Goal: Information Seeking & Learning: Compare options

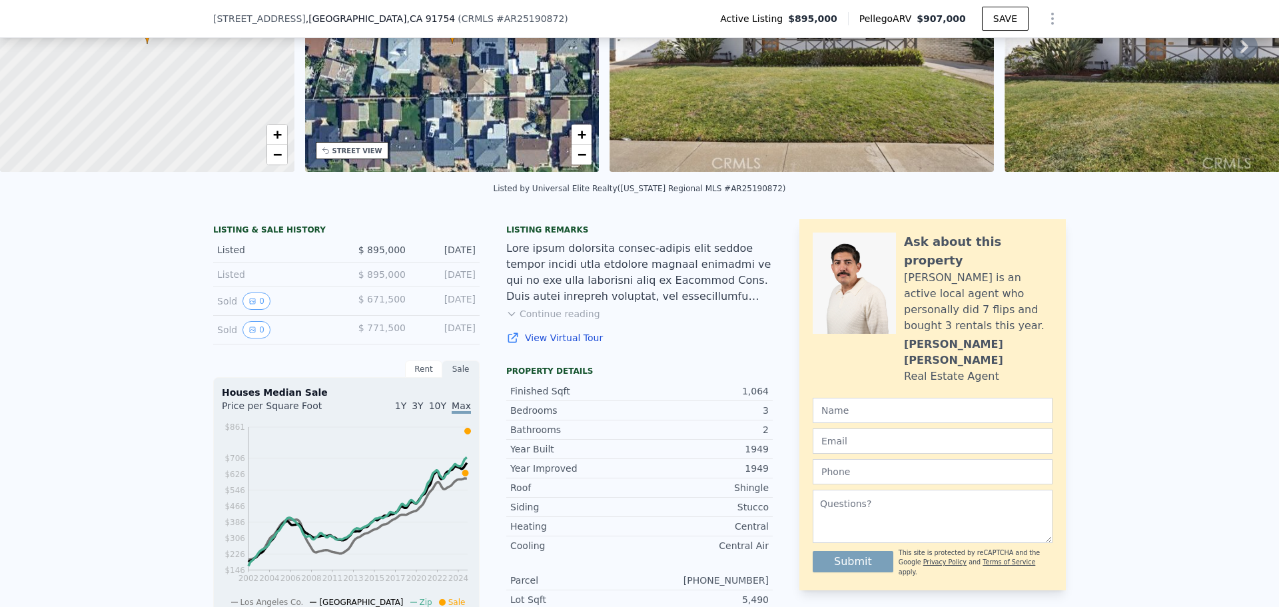
scroll to position [195, 0]
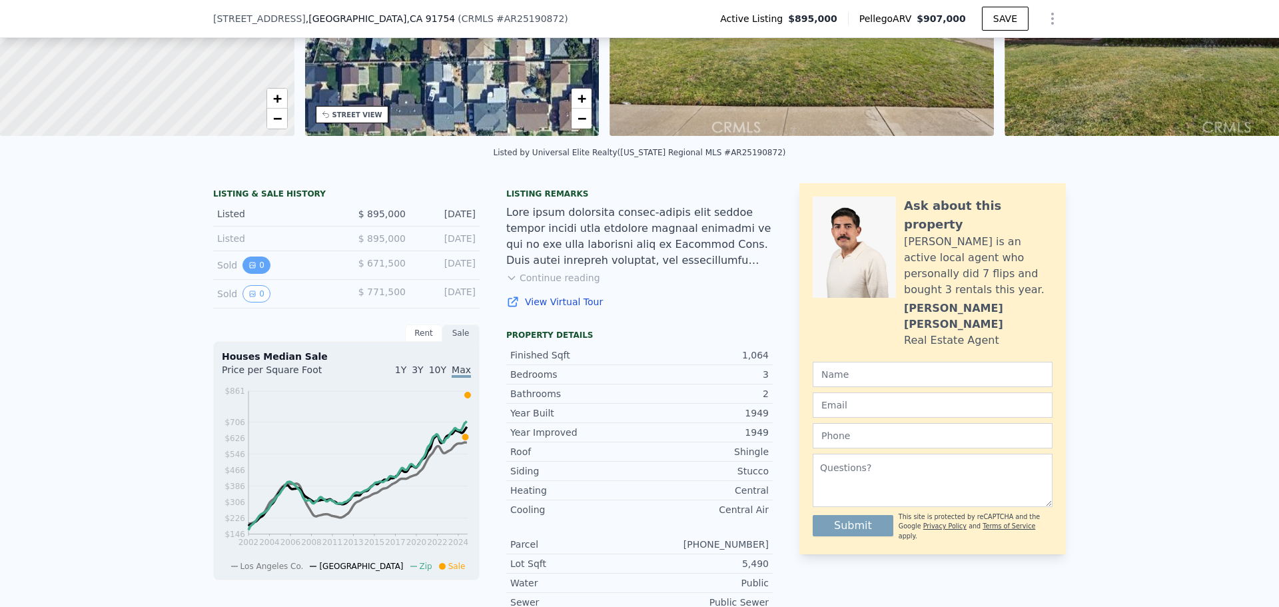
click at [248, 269] on icon "View historical data" at bounding box center [252, 265] width 8 height 8
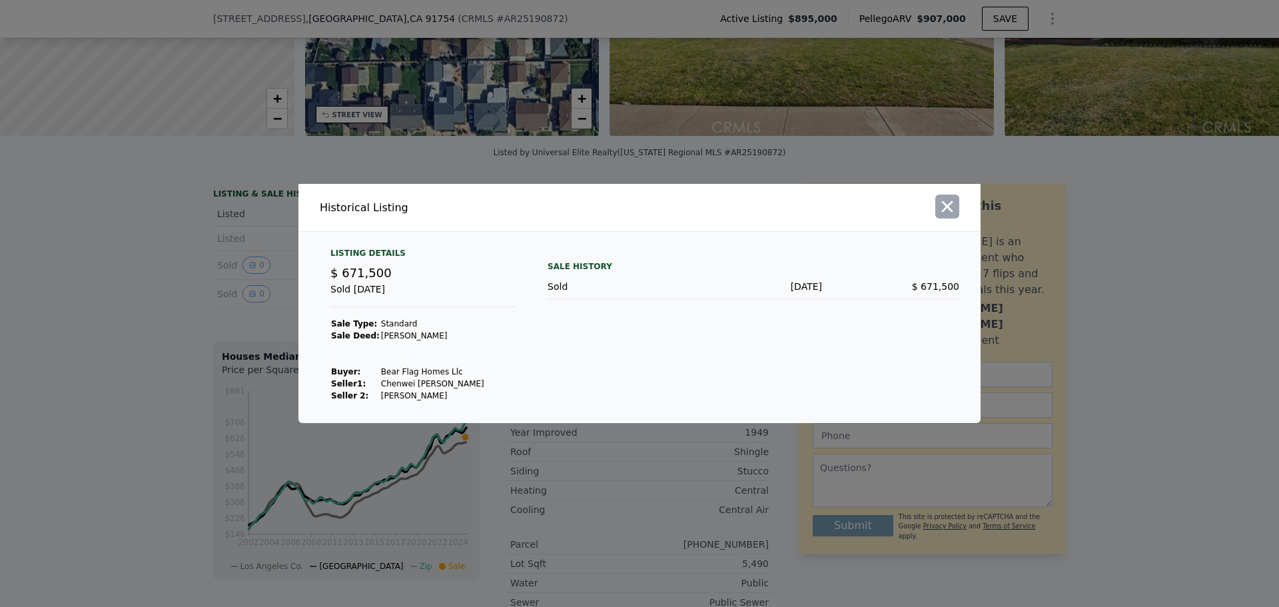
click at [954, 196] on button "button" at bounding box center [947, 206] width 24 height 24
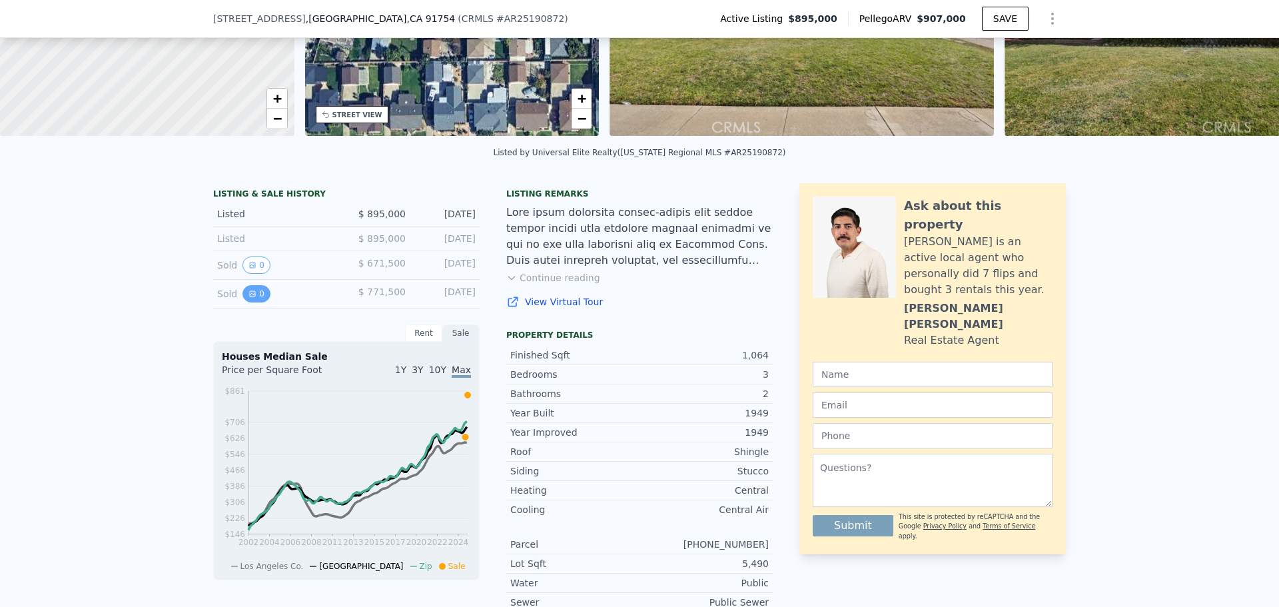
click at [253, 302] on button "0" at bounding box center [256, 293] width 28 height 17
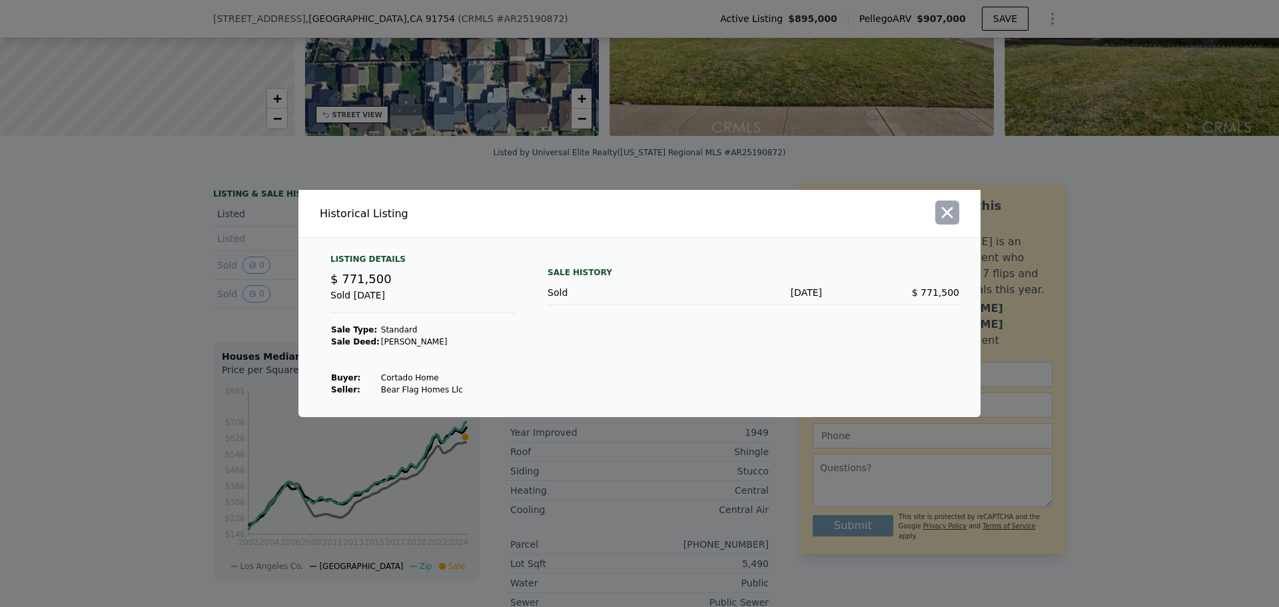
click at [956, 212] on button "button" at bounding box center [947, 212] width 24 height 24
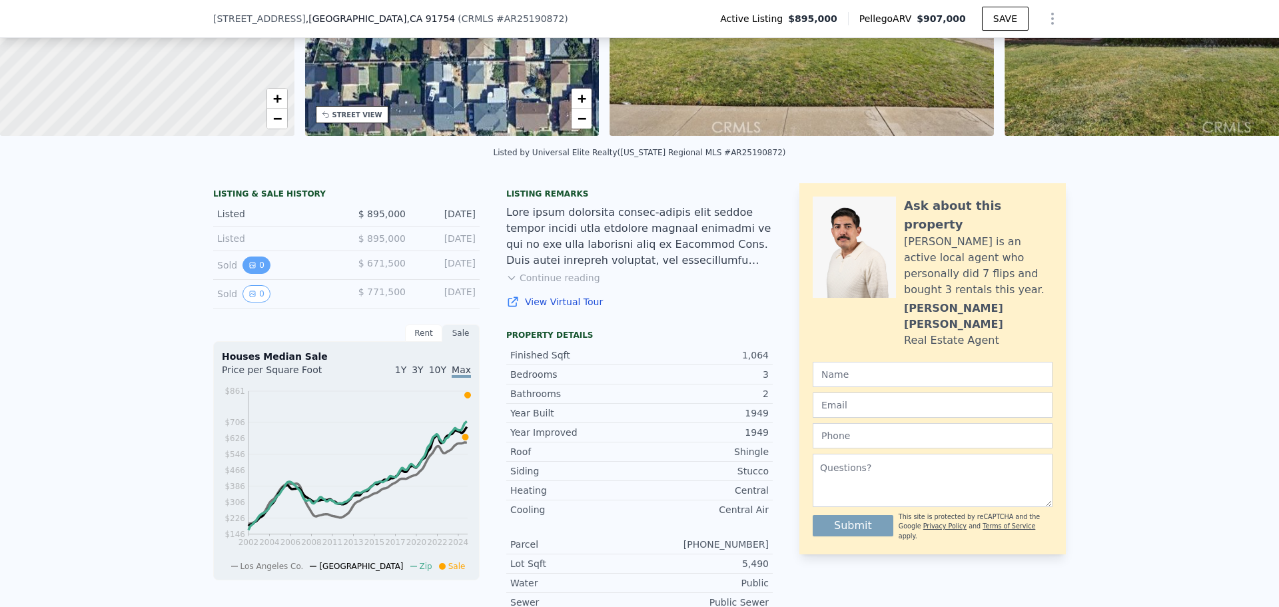
click at [258, 274] on button "0" at bounding box center [256, 264] width 28 height 17
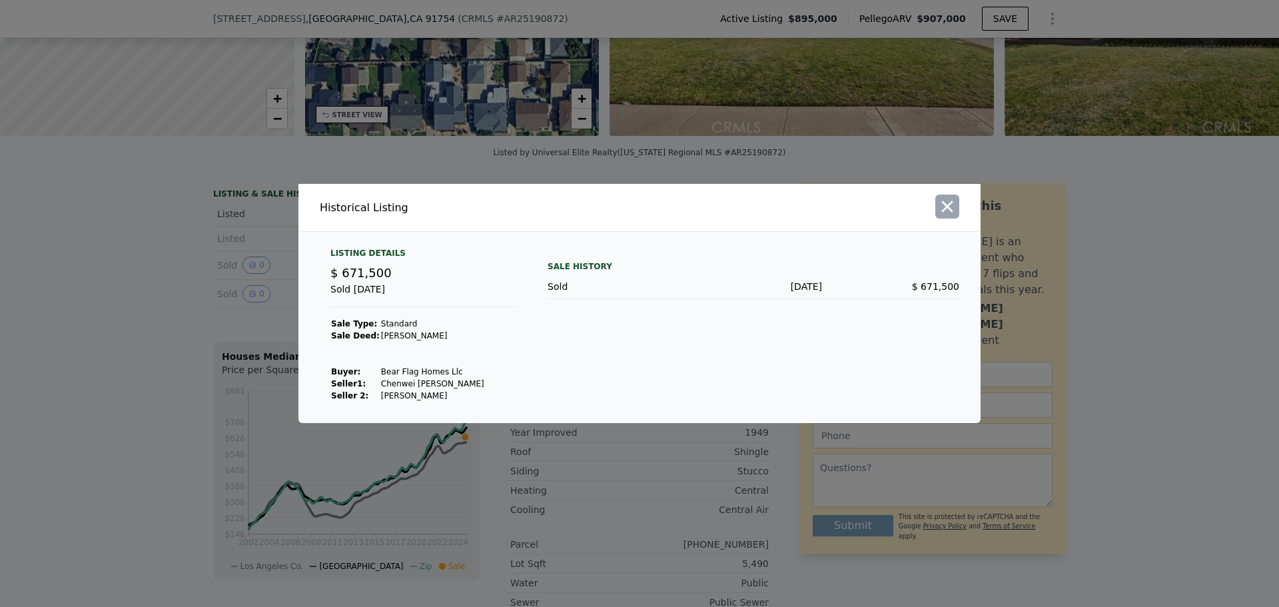
click at [944, 206] on icon "button" at bounding box center [947, 206] width 19 height 19
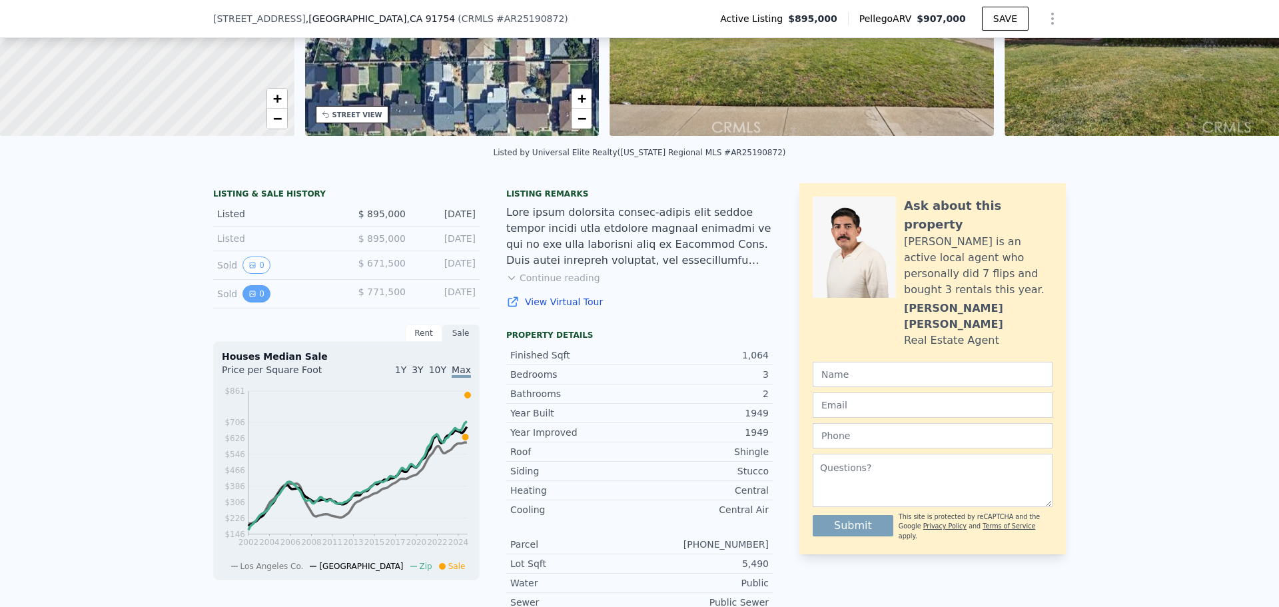
click at [248, 298] on icon "View historical data" at bounding box center [252, 294] width 8 height 8
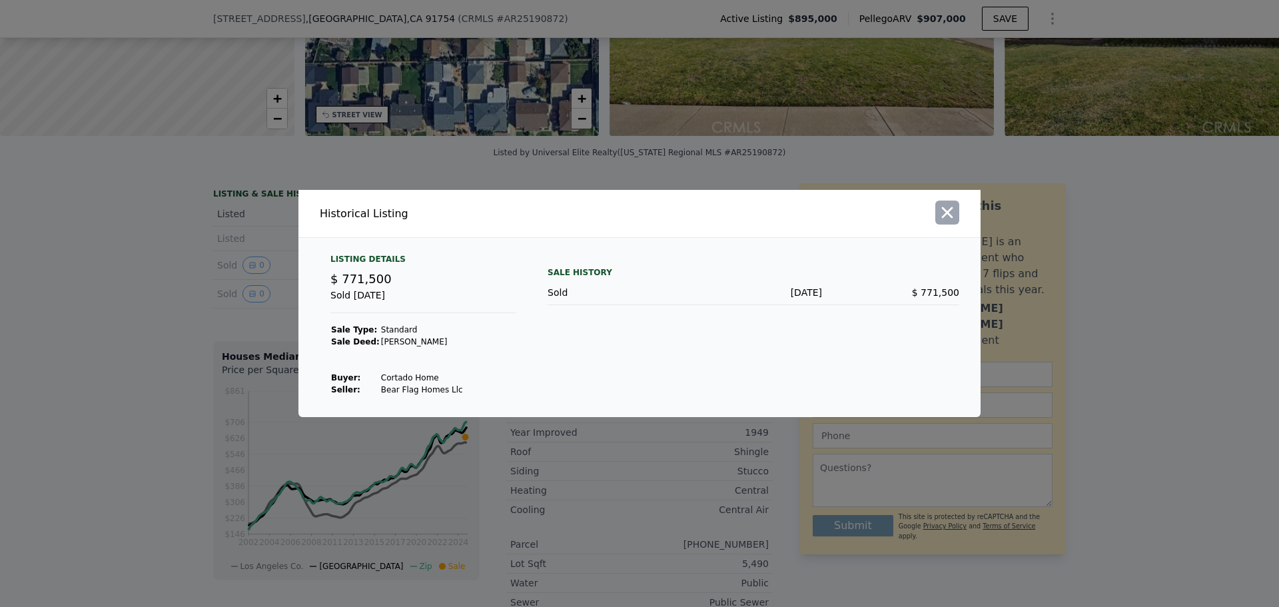
click at [947, 211] on icon "button" at bounding box center [947, 212] width 19 height 19
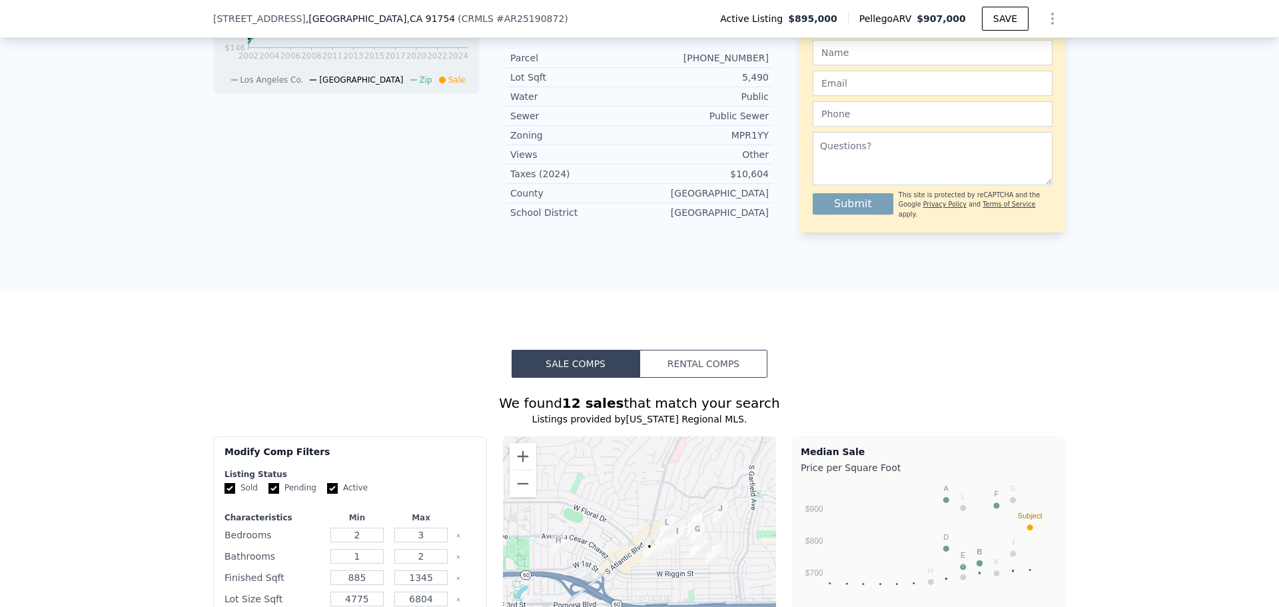
scroll to position [661, 0]
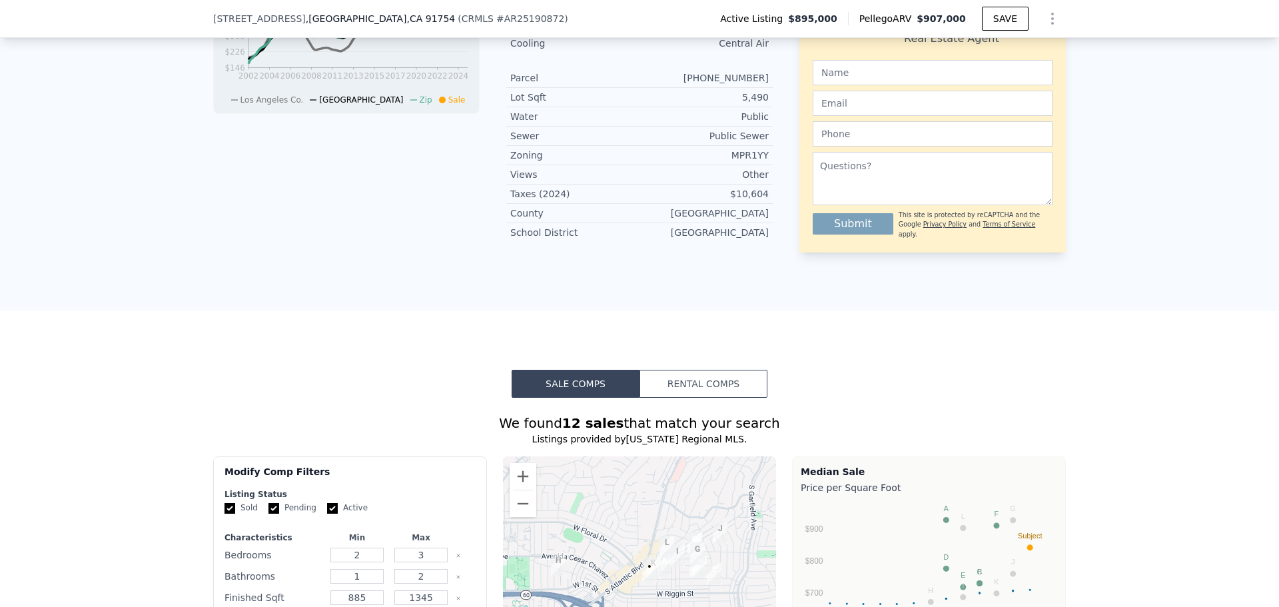
click at [749, 398] on button "Rental Comps" at bounding box center [703, 384] width 128 height 28
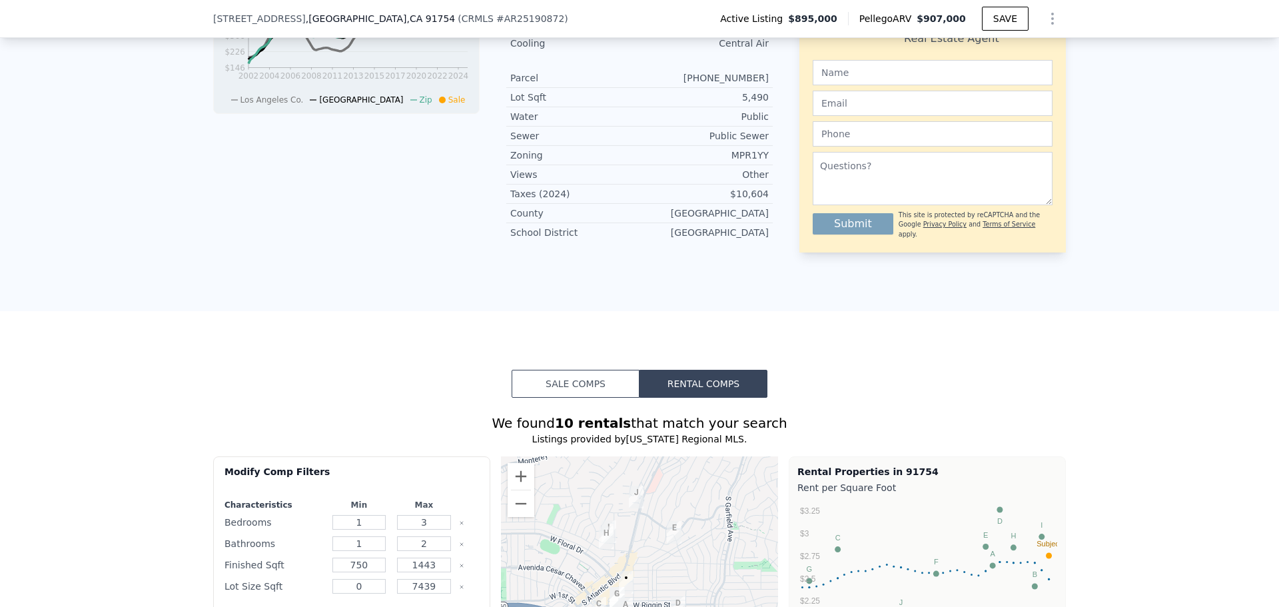
click at [605, 398] on button "Sale Comps" at bounding box center [575, 384] width 128 height 28
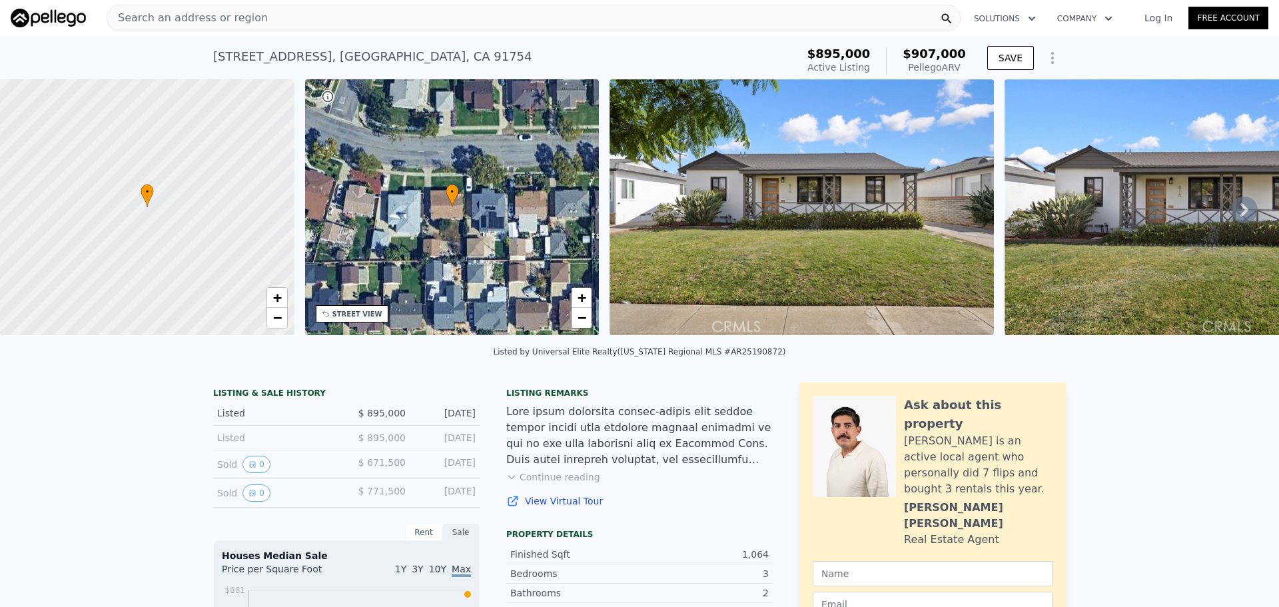
scroll to position [0, 0]
click at [1240, 215] on icon at bounding box center [1244, 210] width 8 height 13
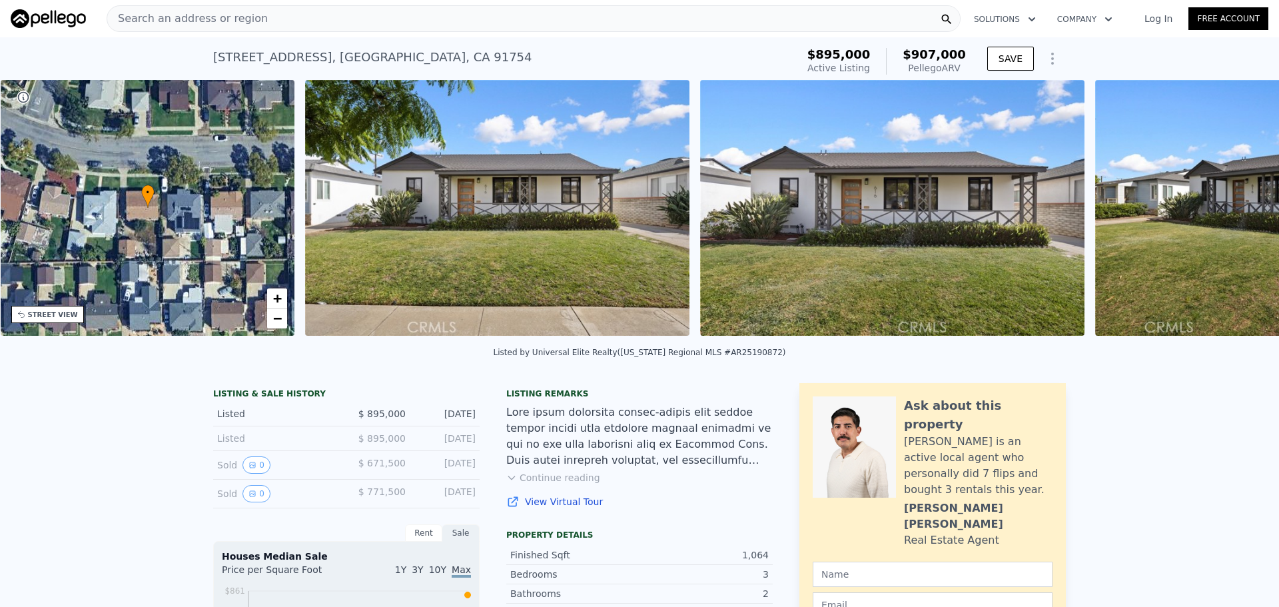
scroll to position [0, 310]
click at [1235, 215] on img at bounding box center [1286, 208] width 384 height 256
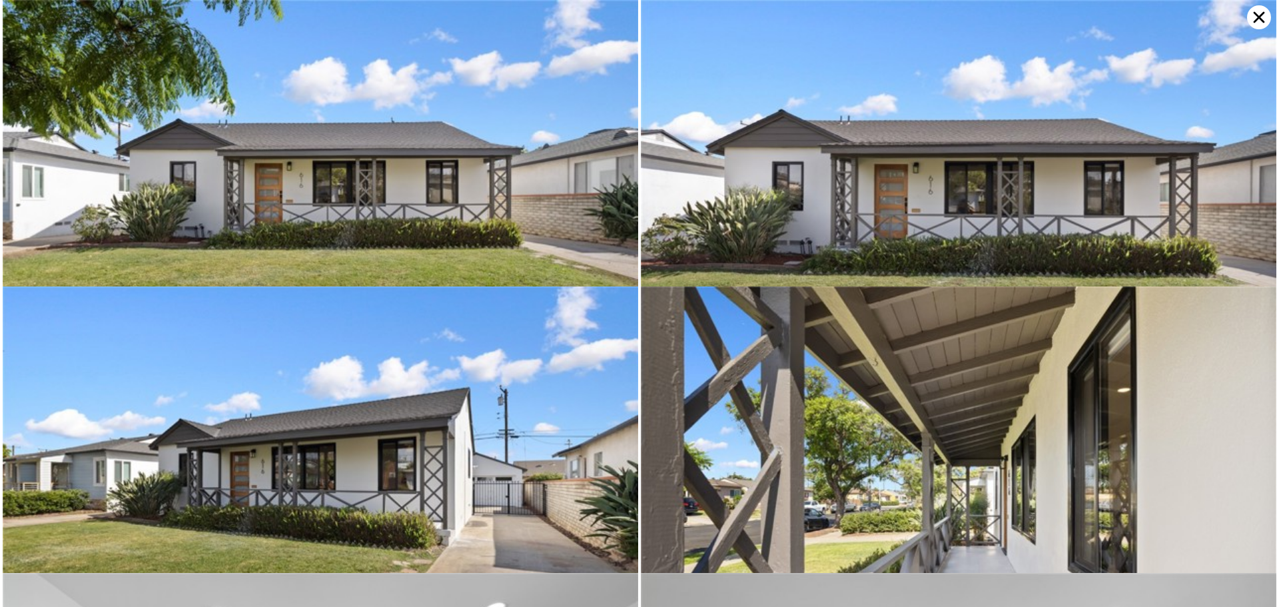
scroll to position [573, 0]
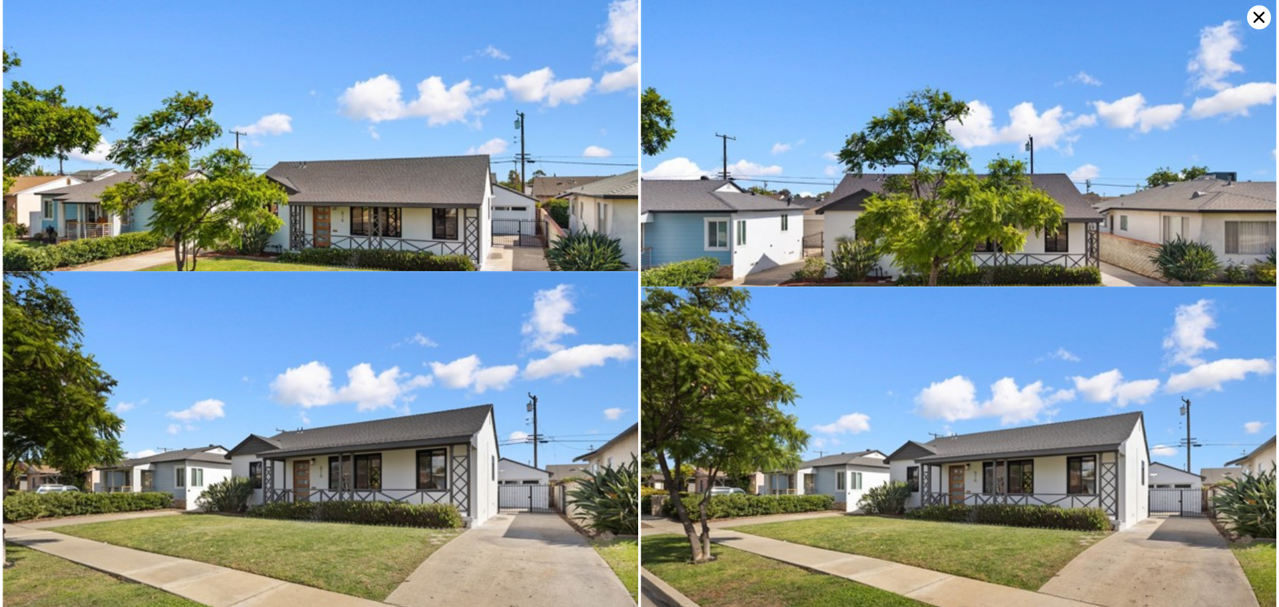
scroll to position [6288, 0]
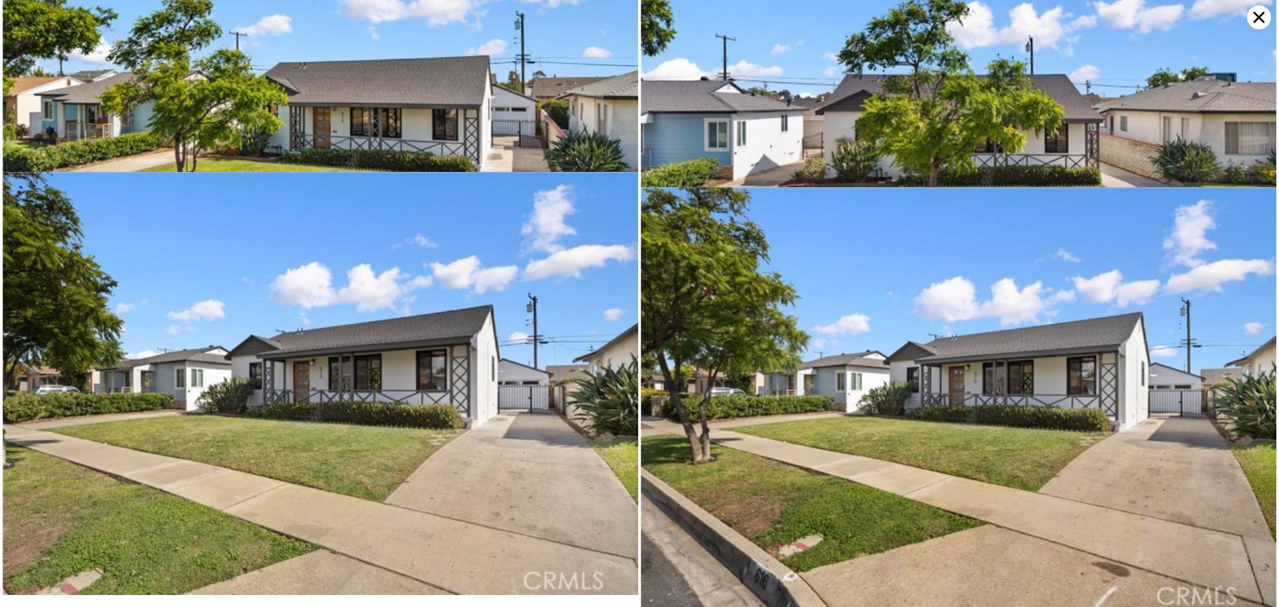
click at [1257, 21] on icon at bounding box center [1259, 17] width 24 height 24
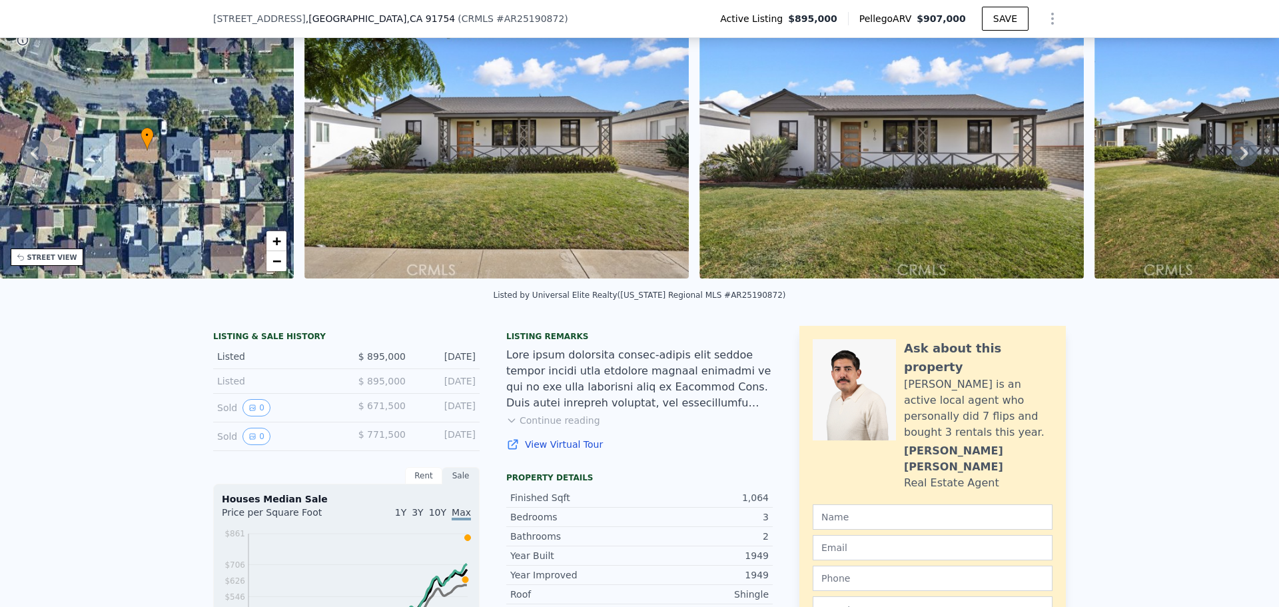
scroll to position [129, 0]
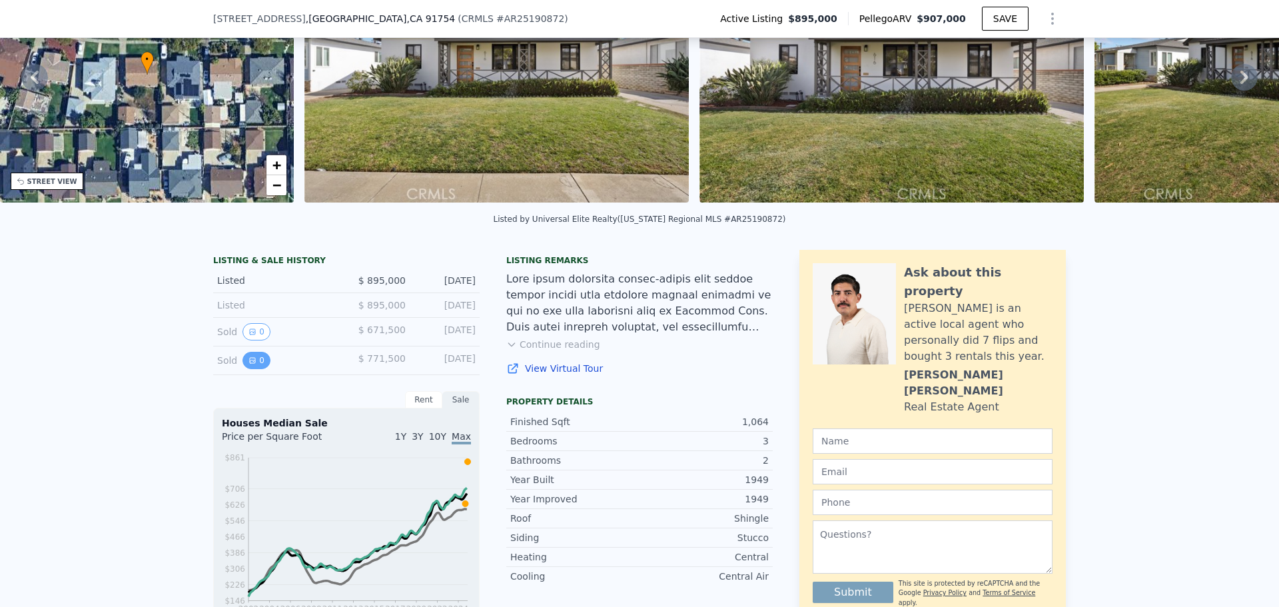
click at [249, 369] on button "0" at bounding box center [256, 360] width 28 height 17
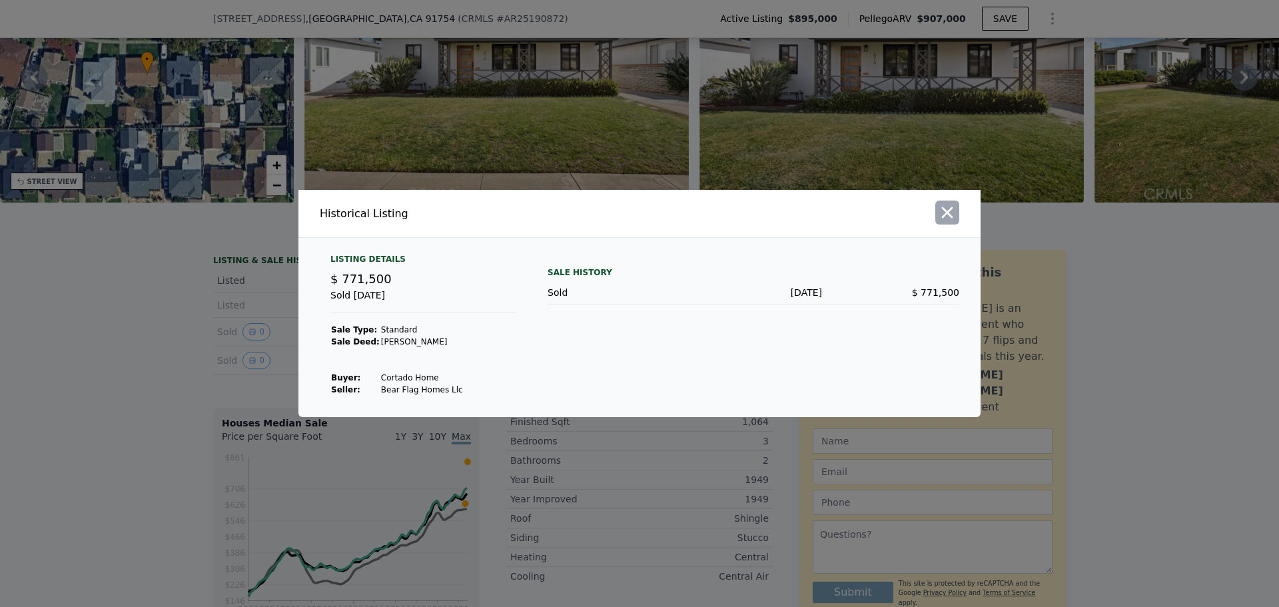
click at [952, 213] on icon "button" at bounding box center [947, 212] width 19 height 19
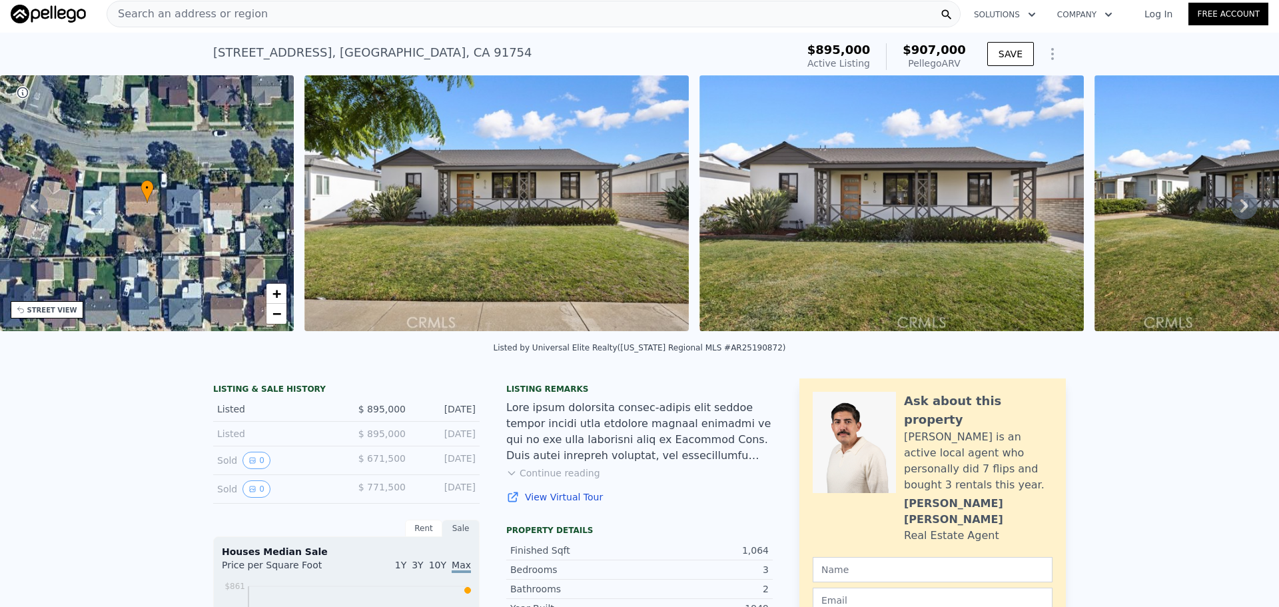
scroll to position [0, 0]
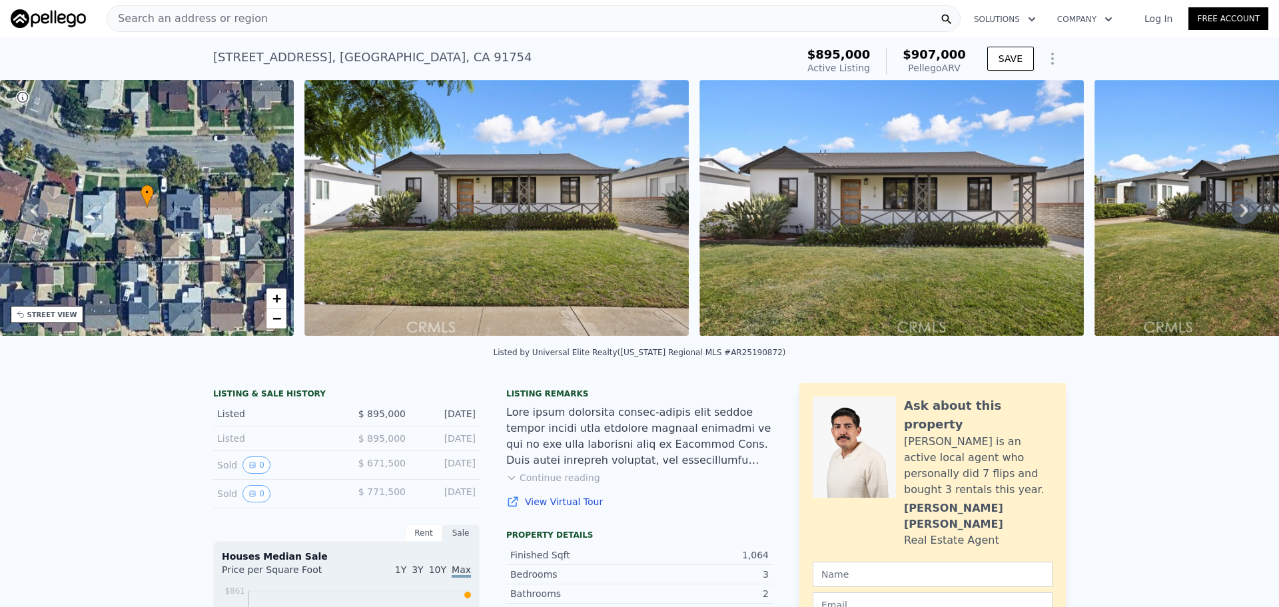
click at [1026, 29] on button "Solutions" at bounding box center [1004, 19] width 83 height 24
click at [1004, 78] on link "Buyer Solutions" at bounding box center [1037, 75] width 149 height 24
click at [362, 21] on div "Search an address or region" at bounding box center [534, 18] width 854 height 27
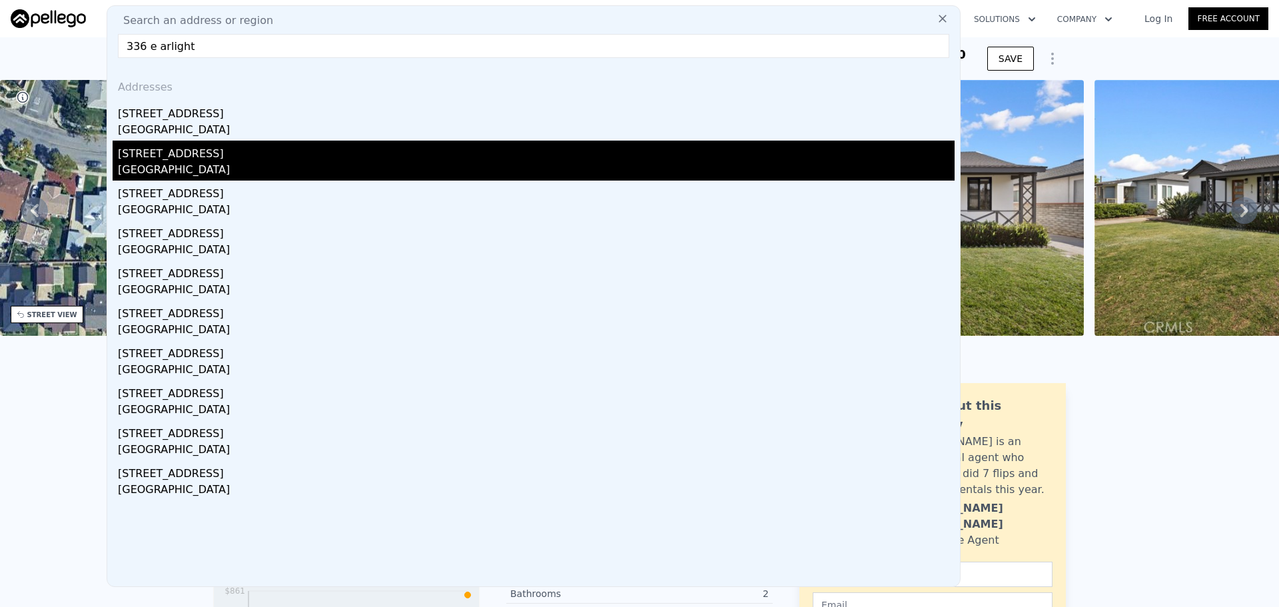
type input "336 e arlight"
click at [262, 158] on div "336 E Arlight St" at bounding box center [536, 151] width 836 height 21
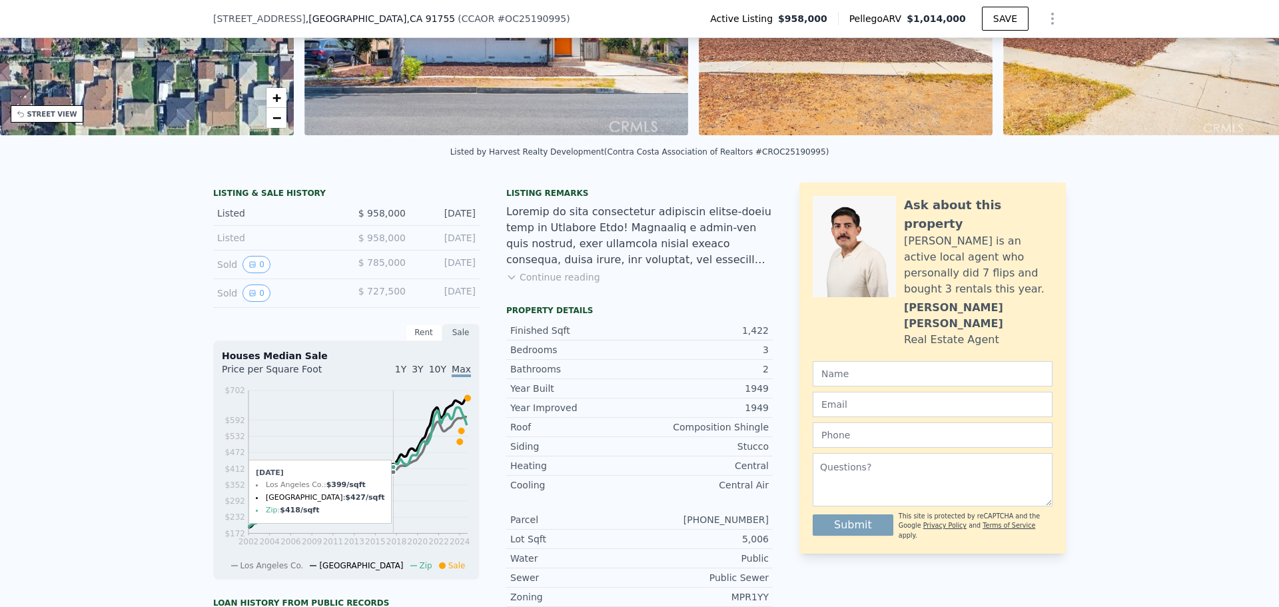
scroll to position [195, 0]
click at [258, 302] on button "0" at bounding box center [256, 293] width 28 height 17
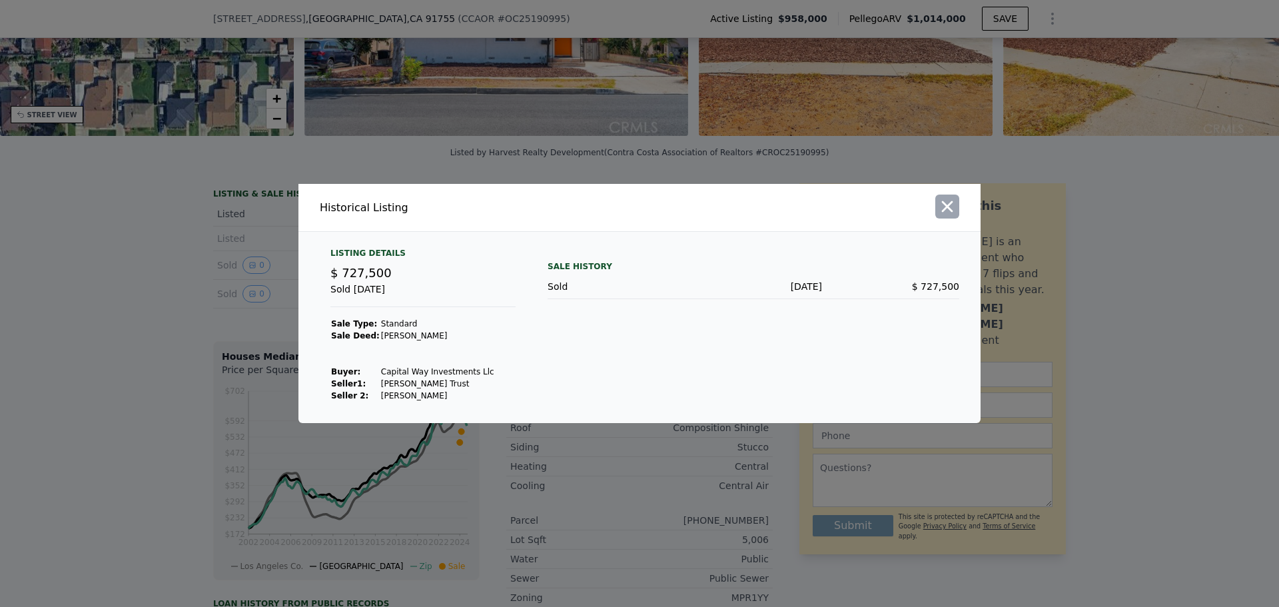
click at [954, 206] on icon "button" at bounding box center [947, 206] width 19 height 19
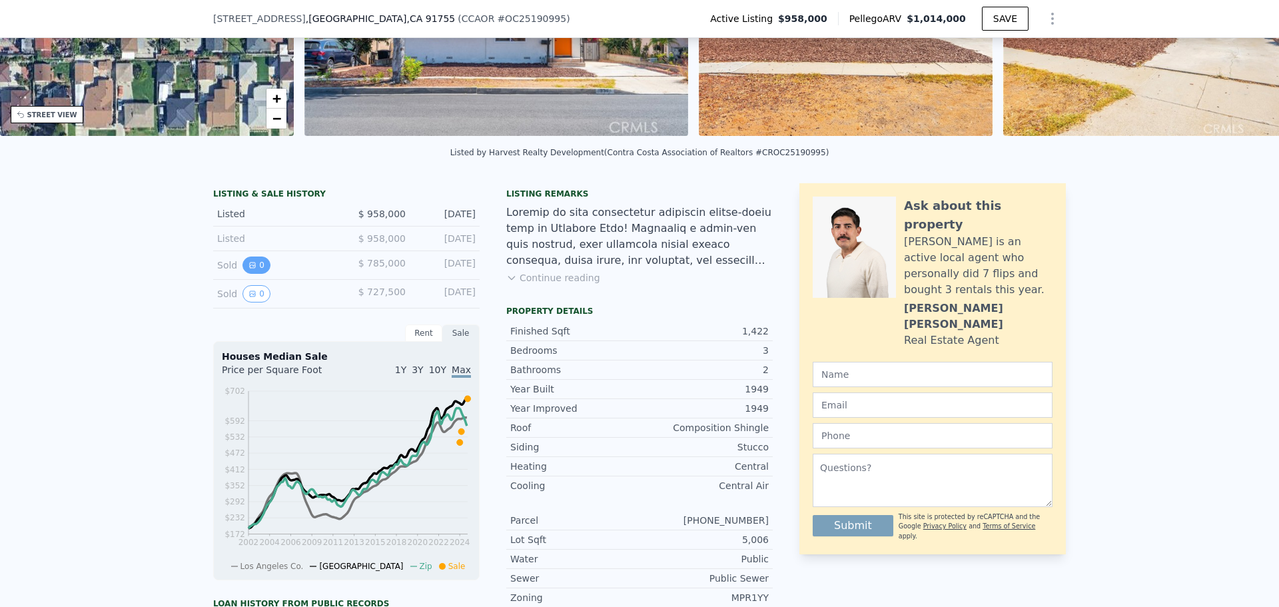
click at [249, 274] on button "0" at bounding box center [256, 264] width 28 height 17
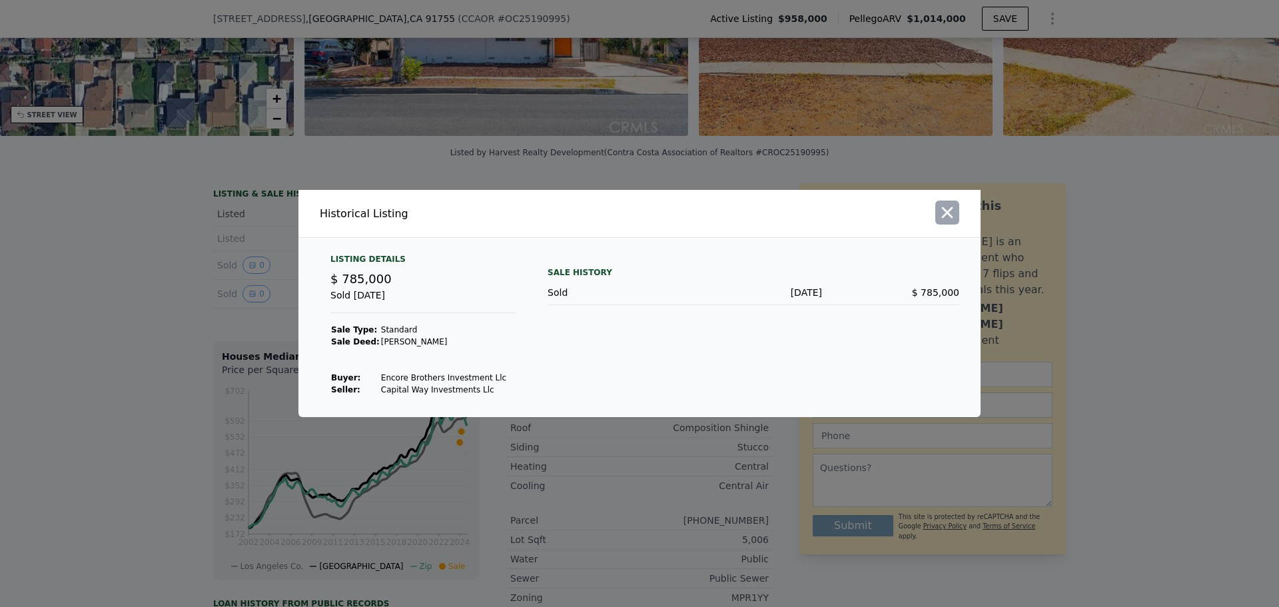
click at [955, 214] on icon "button" at bounding box center [947, 212] width 19 height 19
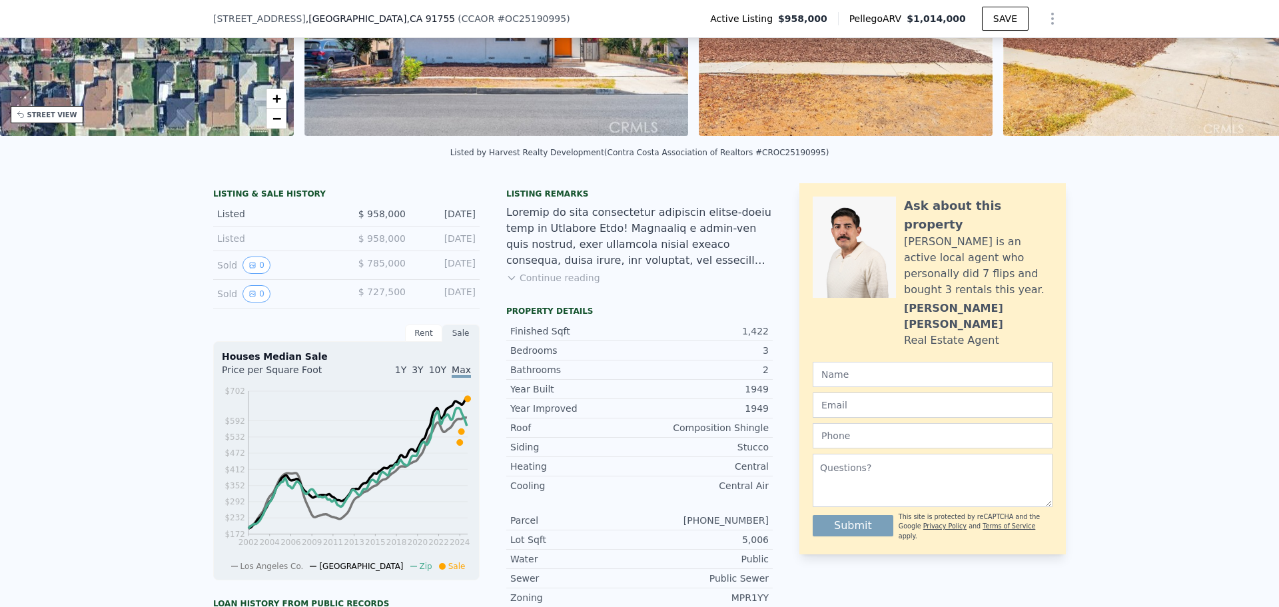
click at [566, 284] on button "Continue reading" at bounding box center [553, 277] width 94 height 13
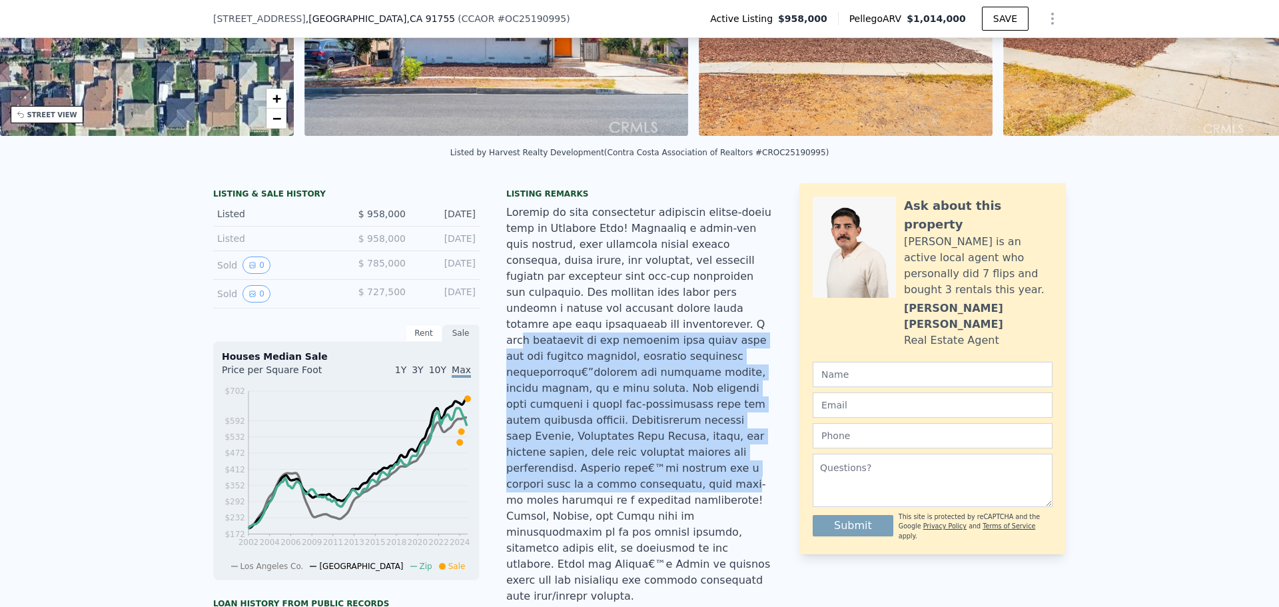
drag, startPoint x: 650, startPoint y: 314, endPoint x: 711, endPoint y: 448, distance: 147.5
click at [711, 448] on div at bounding box center [639, 404] width 266 height 400
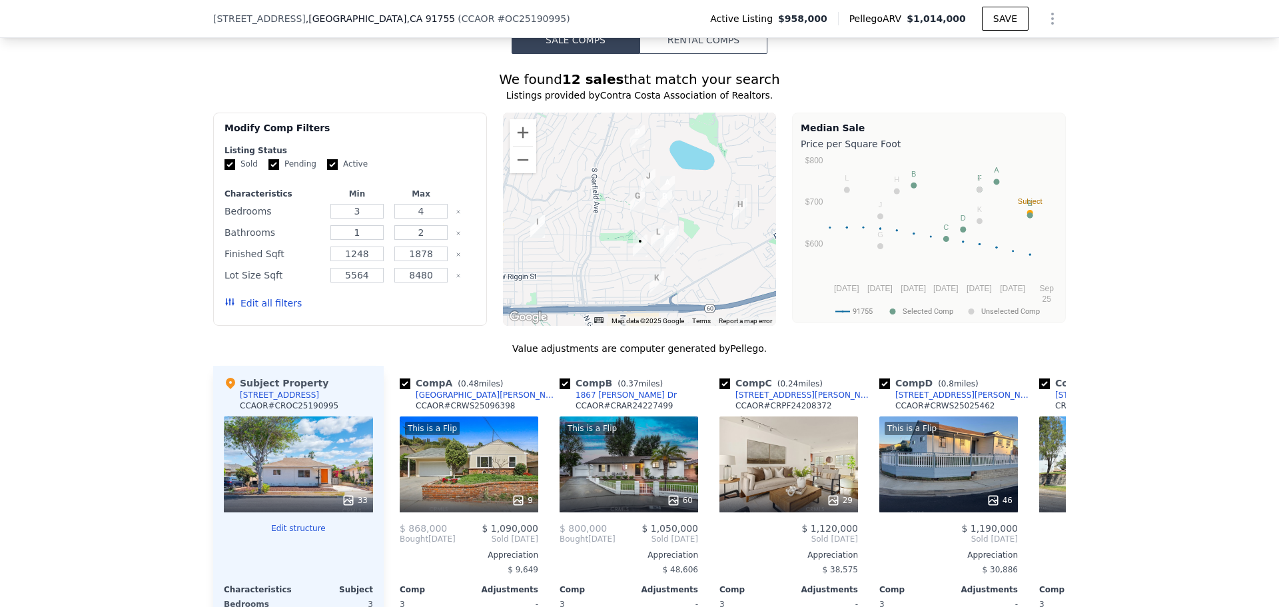
scroll to position [1327, 0]
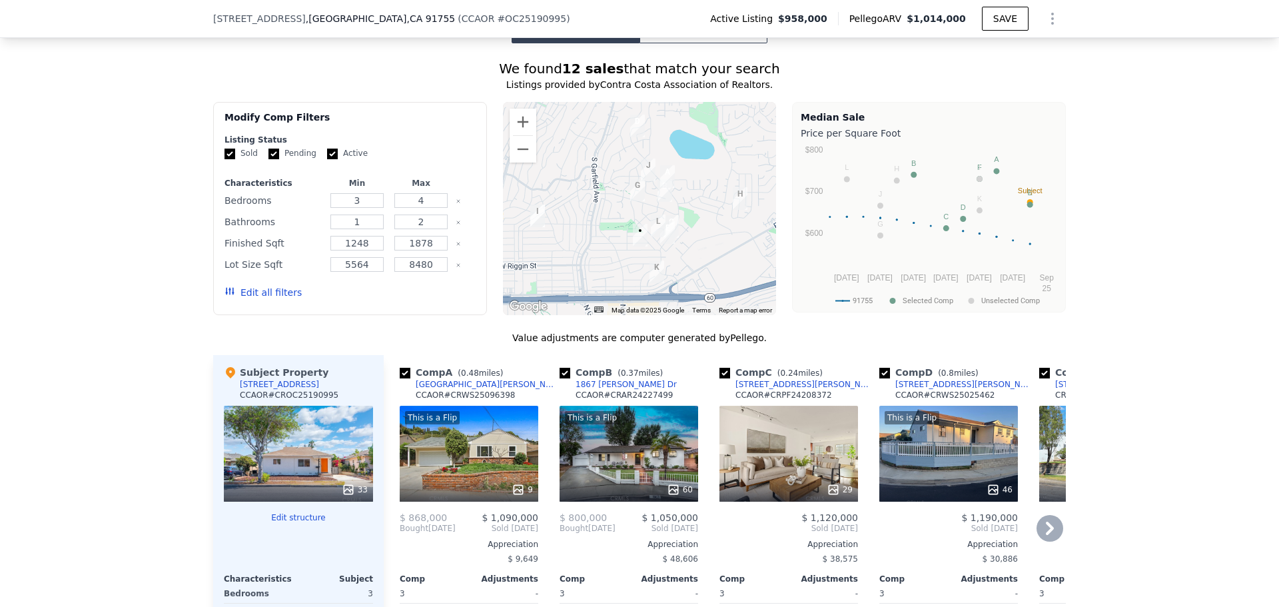
click at [448, 379] on div "1760 Fulton Ave" at bounding box center [485, 384] width 139 height 11
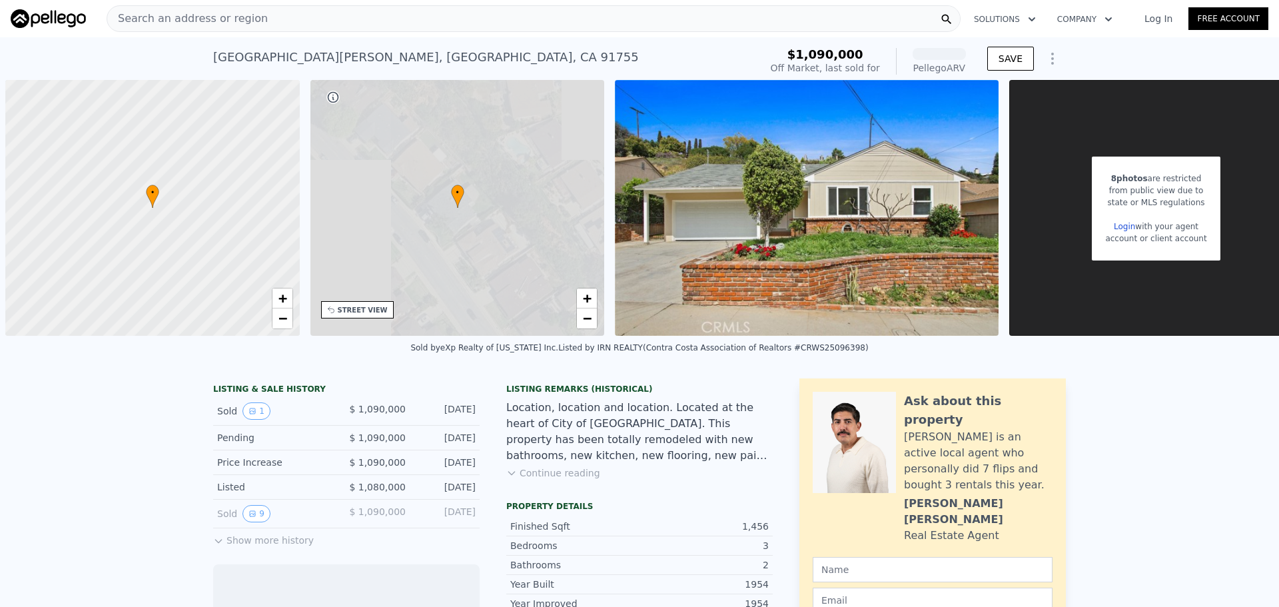
scroll to position [0, 5]
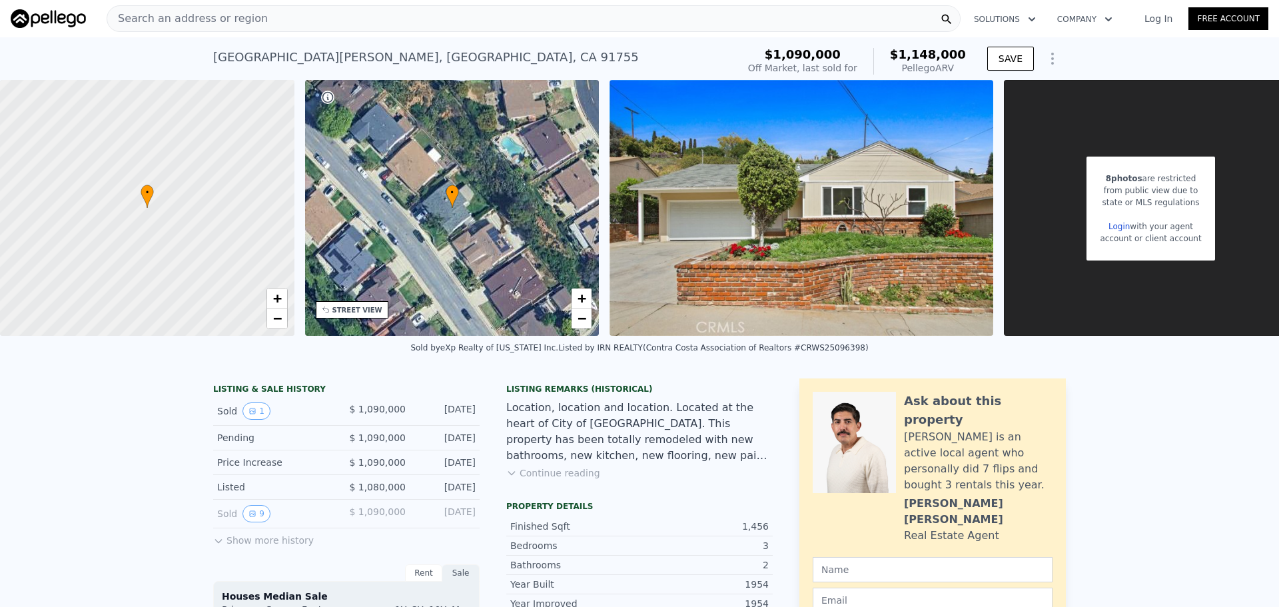
click at [512, 479] on button "Continue reading" at bounding box center [553, 472] width 94 height 13
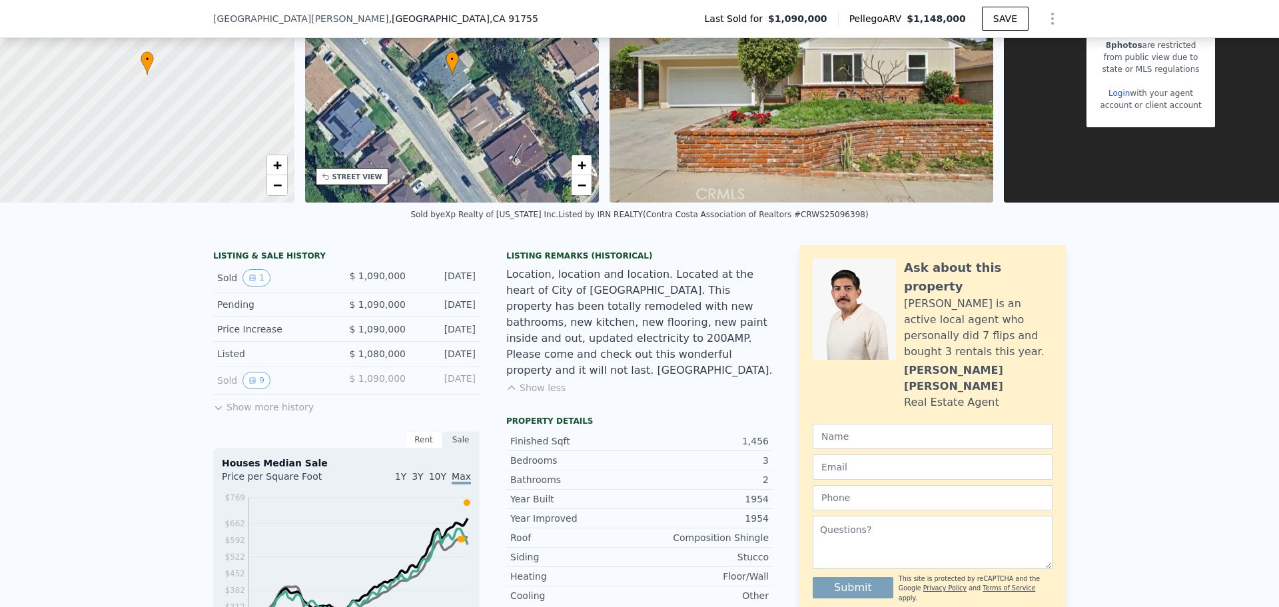
scroll to position [195, 0]
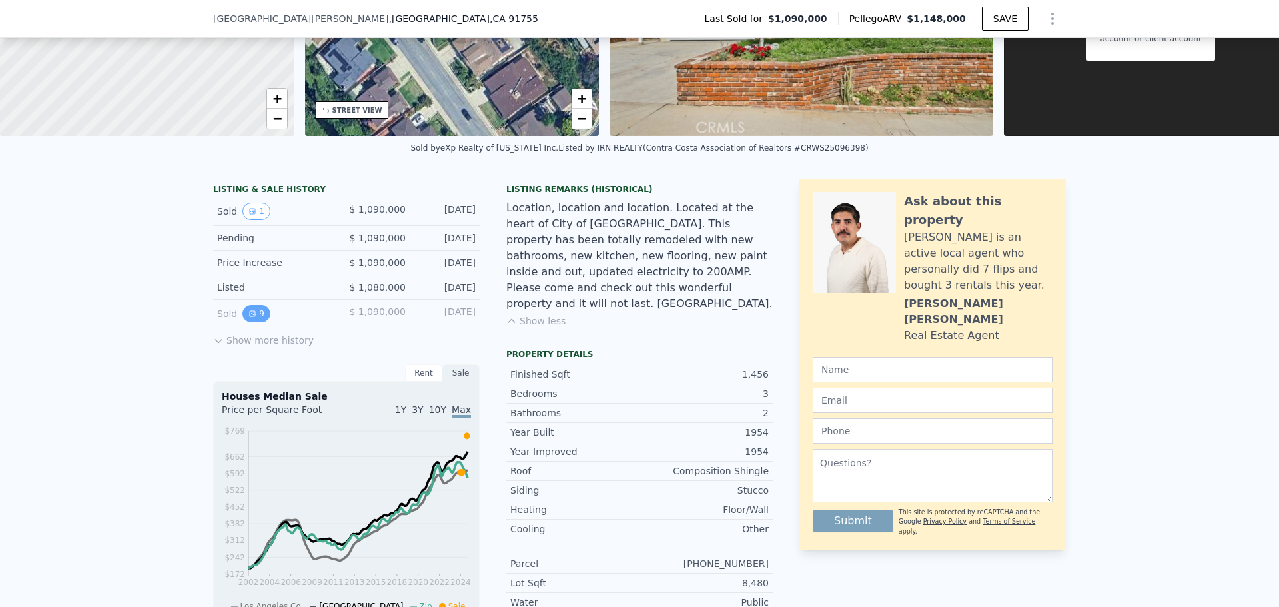
click at [251, 318] on button "9" at bounding box center [256, 313] width 28 height 17
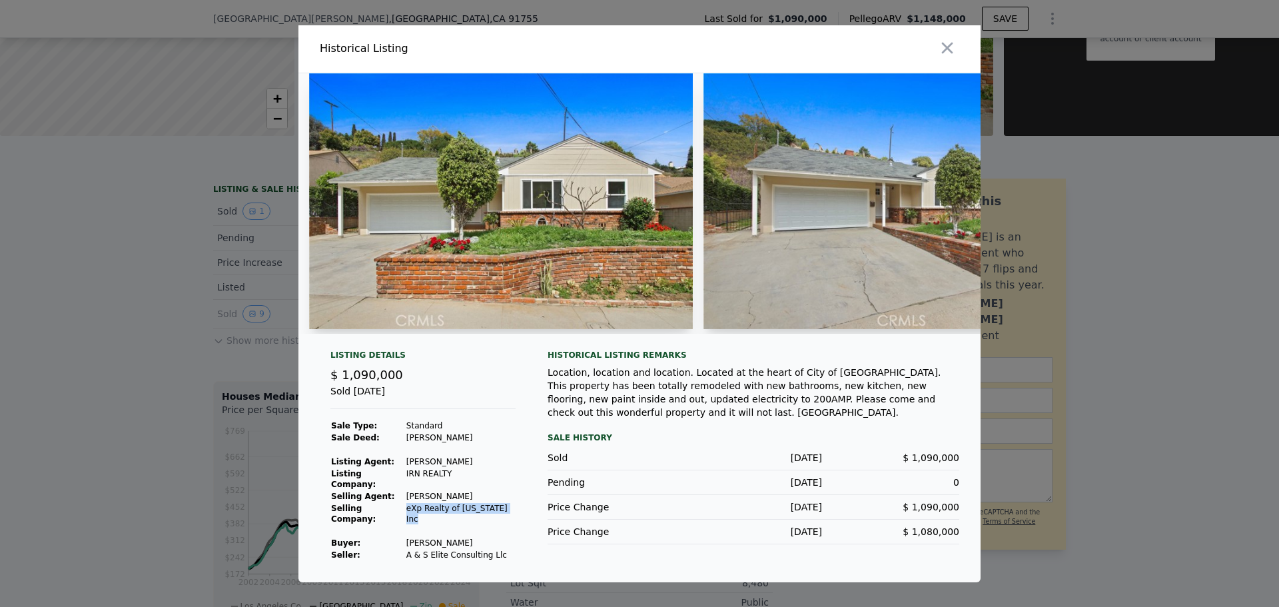
drag, startPoint x: 402, startPoint y: 508, endPoint x: 496, endPoint y: 505, distance: 94.6
click at [496, 505] on td "eXp Realty of California Inc" at bounding box center [461, 513] width 110 height 23
copy td "eXp Realty of California Inc"
click at [948, 49] on icon "button" at bounding box center [947, 48] width 19 height 19
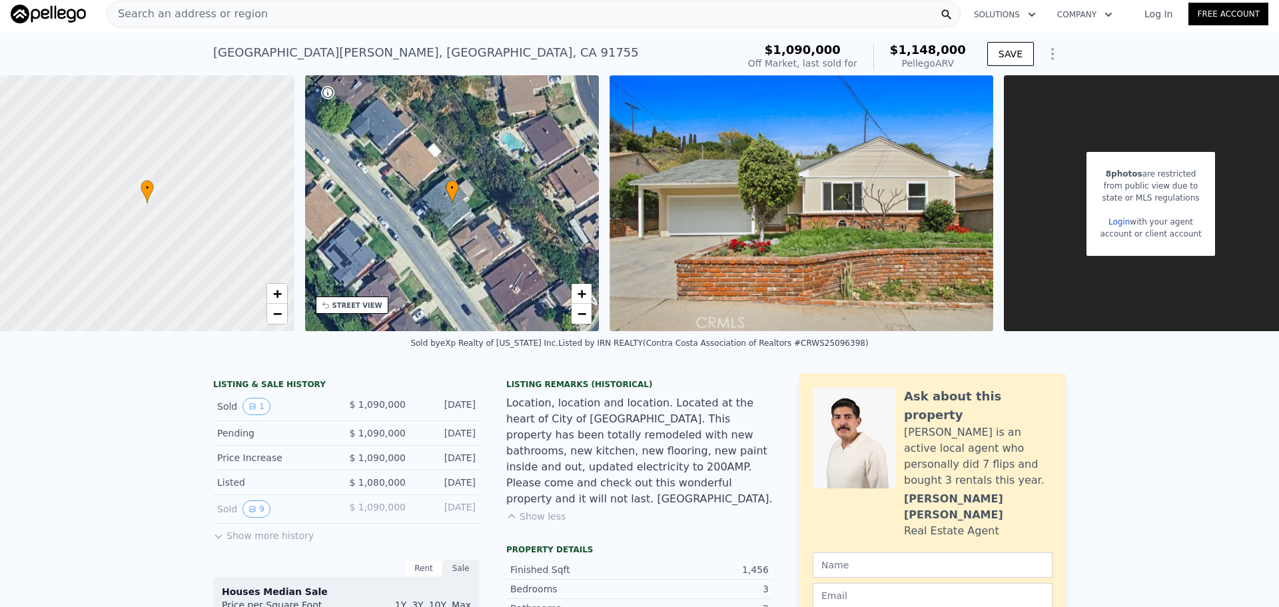
scroll to position [0, 0]
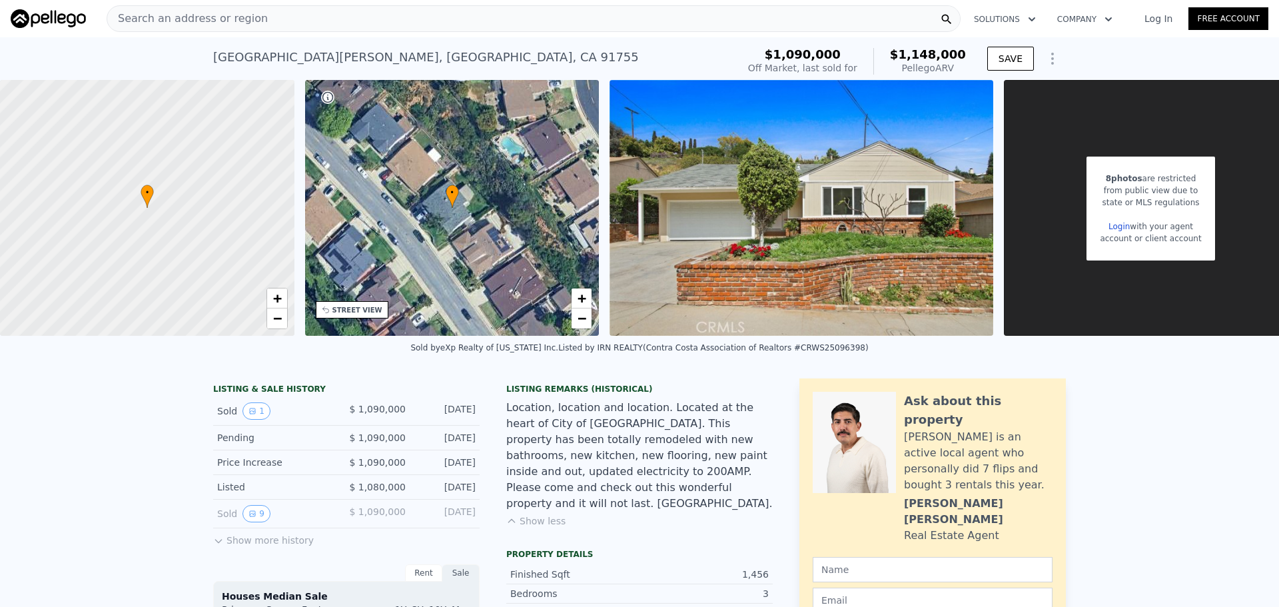
click at [334, 56] on div "1760 Fulton Ave , Monterey Park , CA 91755" at bounding box center [426, 57] width 426 height 19
click at [786, 29] on div "Search an address or region" at bounding box center [534, 18] width 854 height 27
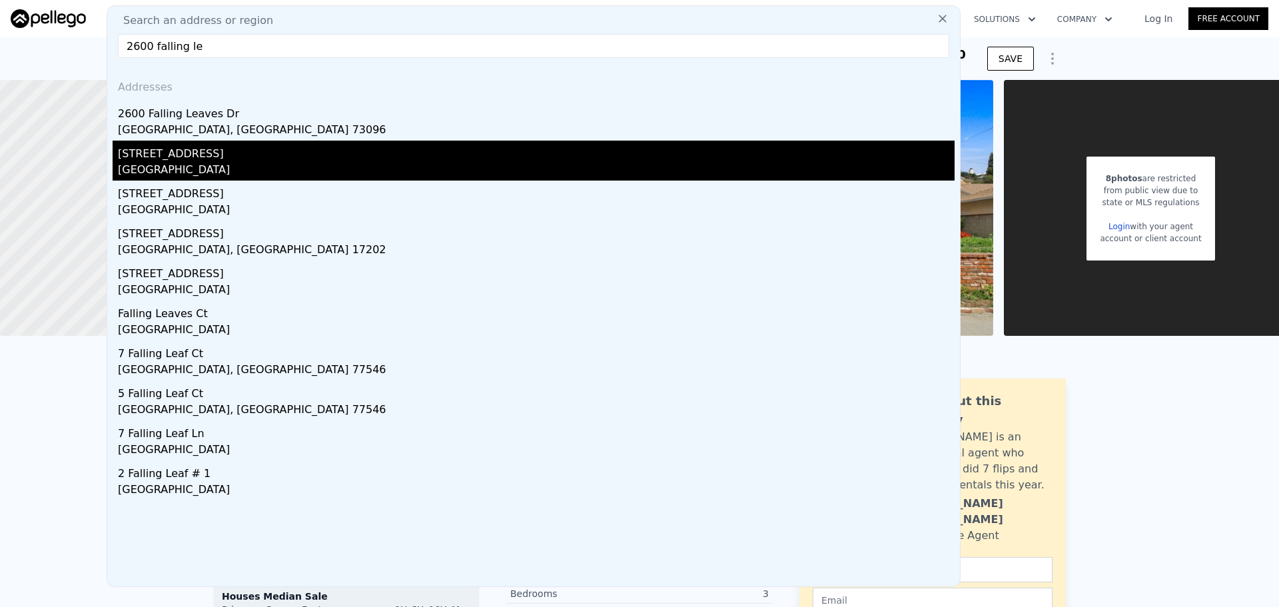
type input "2600 falling le"
click at [514, 170] on div "Rosemead, CA 91770" at bounding box center [536, 171] width 836 height 19
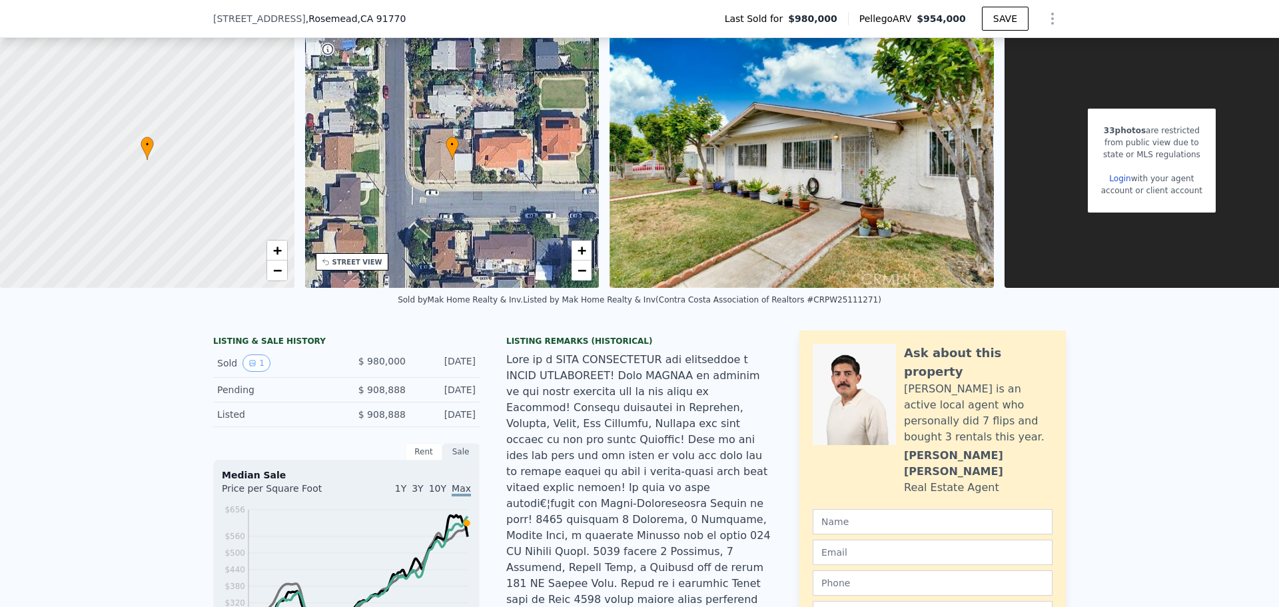
scroll to position [62, 0]
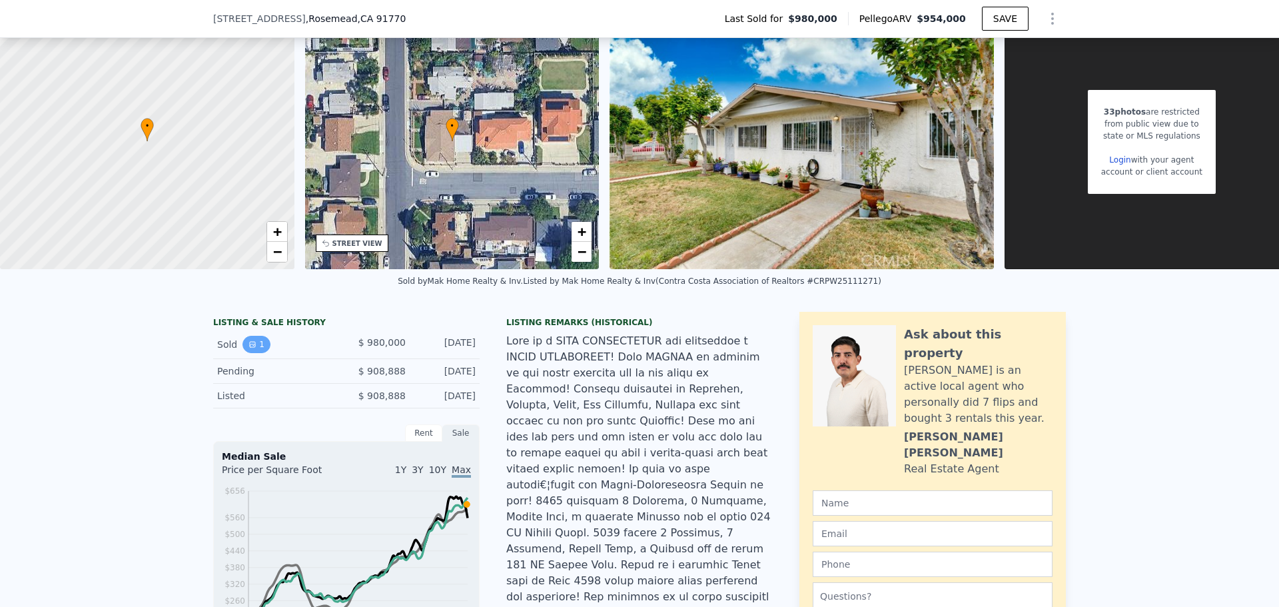
click at [254, 352] on button "1" at bounding box center [256, 344] width 28 height 17
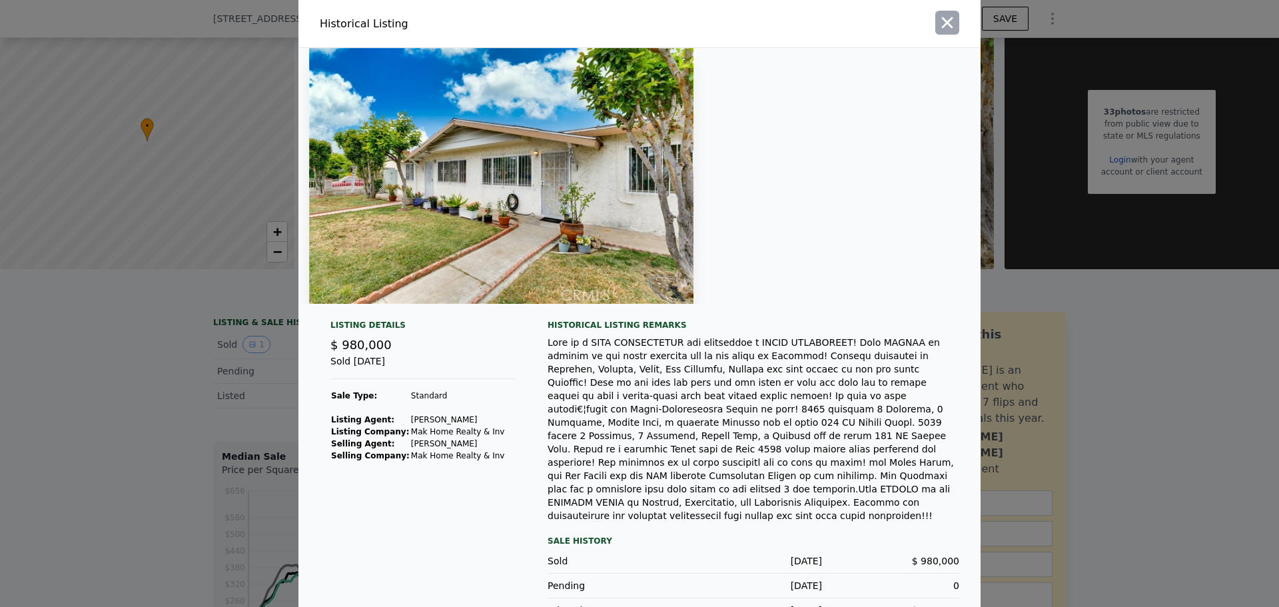
click at [942, 19] on icon "button" at bounding box center [947, 22] width 11 height 11
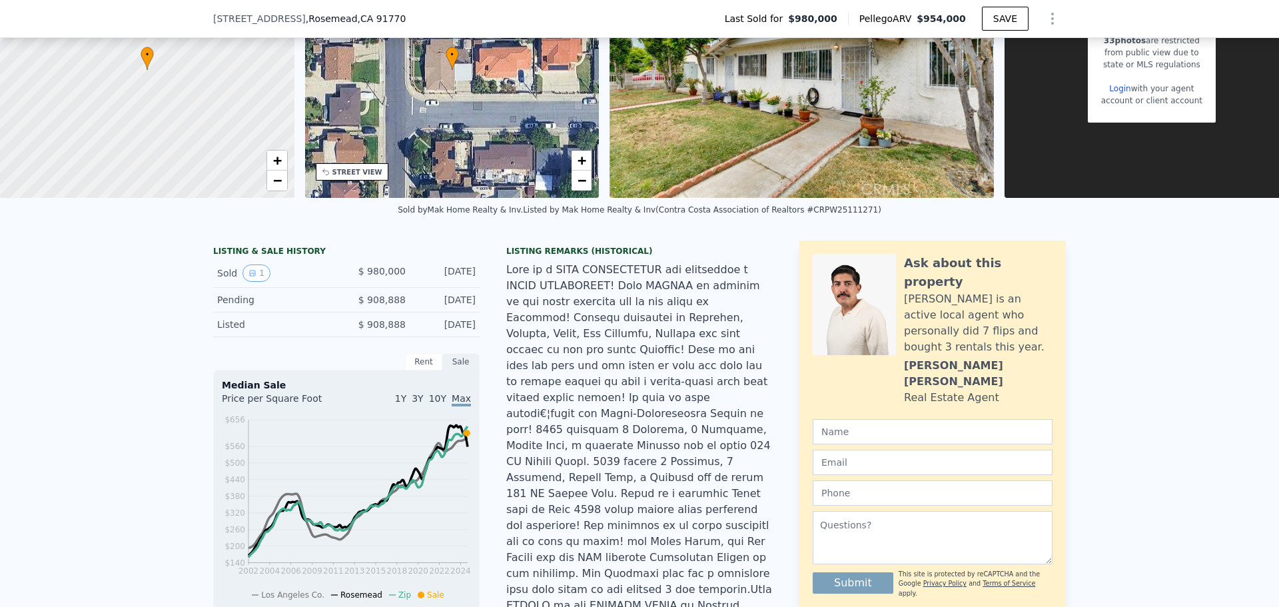
scroll to position [67, 0]
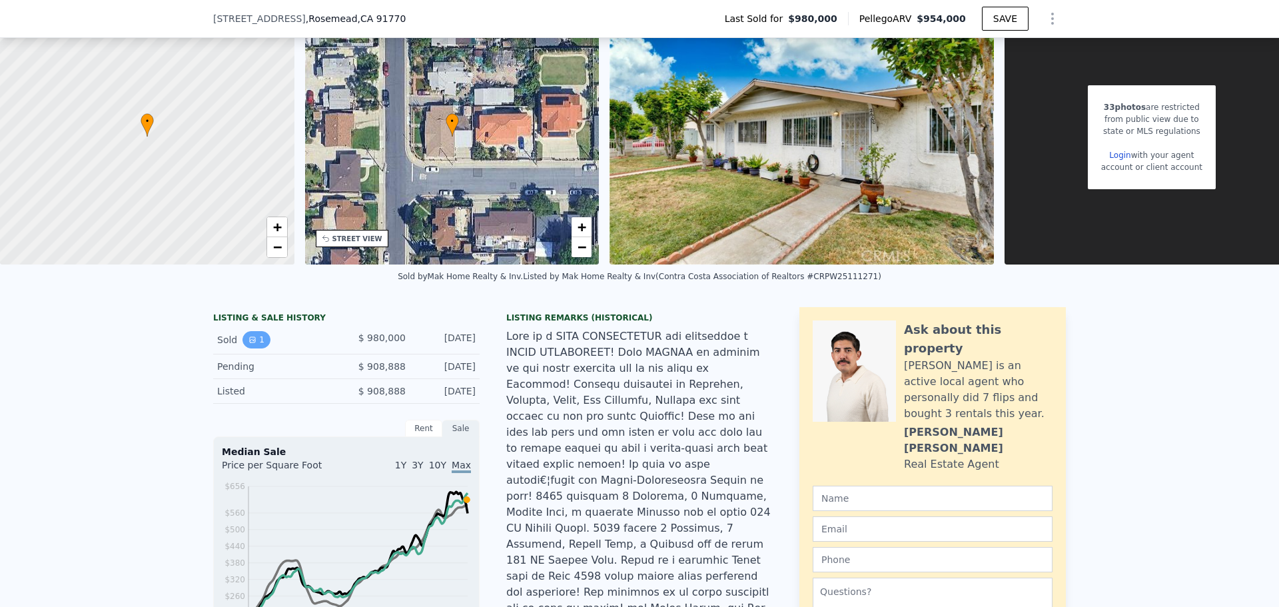
click at [253, 346] on button "1" at bounding box center [256, 339] width 28 height 17
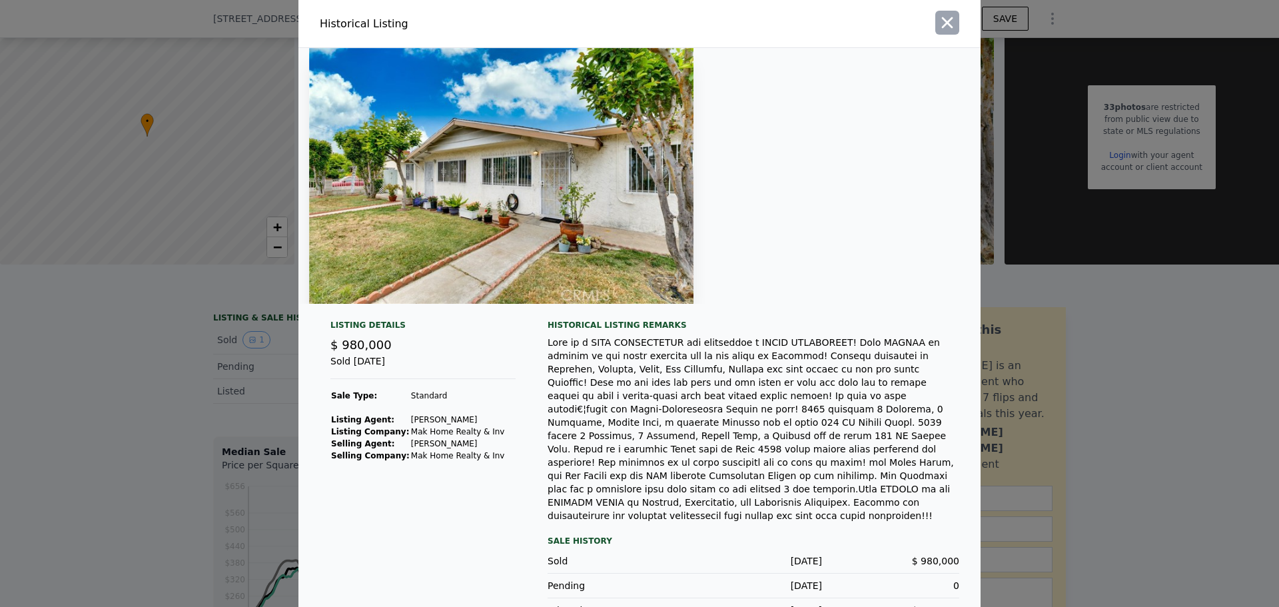
click at [945, 23] on icon "button" at bounding box center [947, 22] width 19 height 19
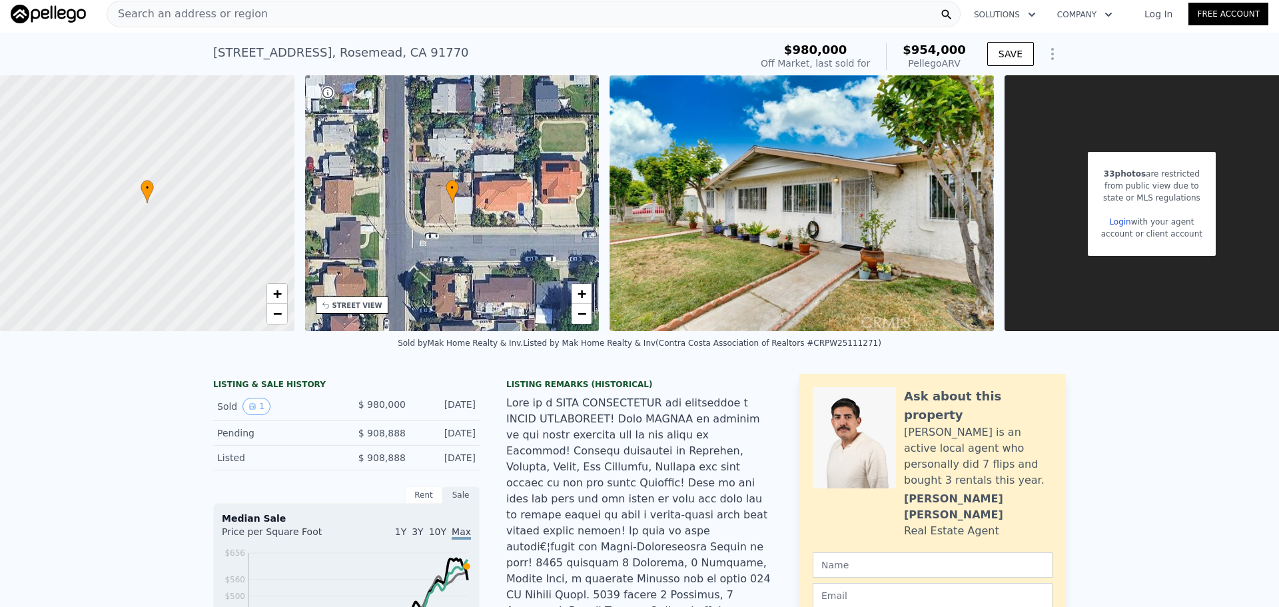
scroll to position [0, 0]
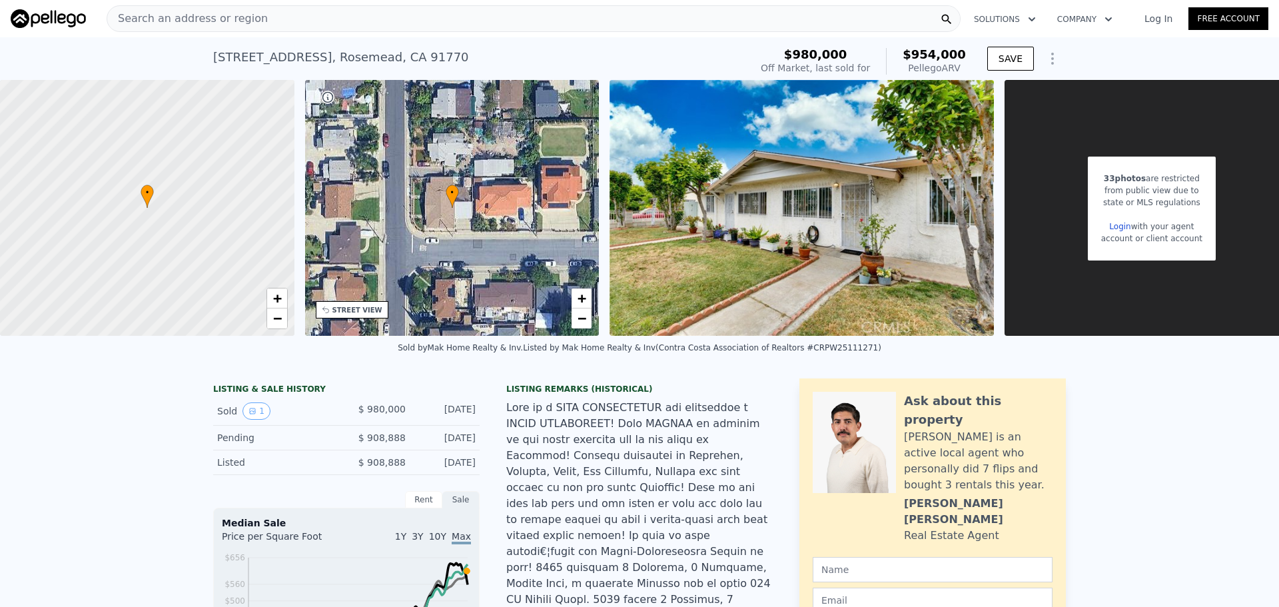
click at [260, 17] on div "Search an address or region" at bounding box center [534, 18] width 854 height 27
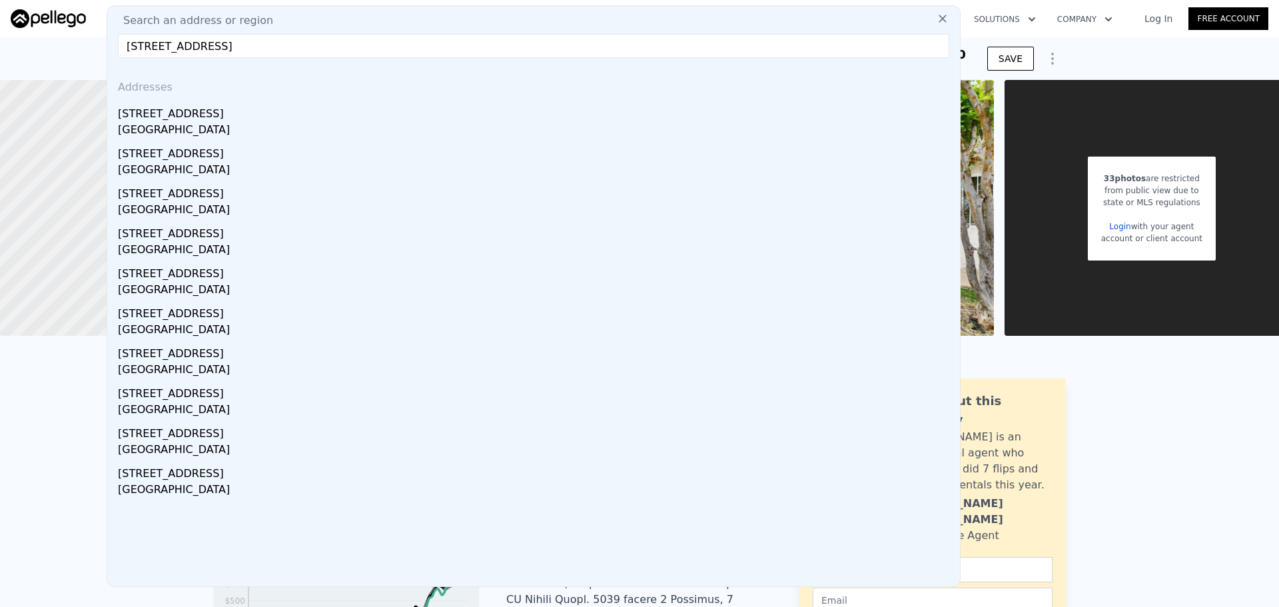
click at [142, 43] on input "463 s ynez ave" at bounding box center [533, 46] width 831 height 24
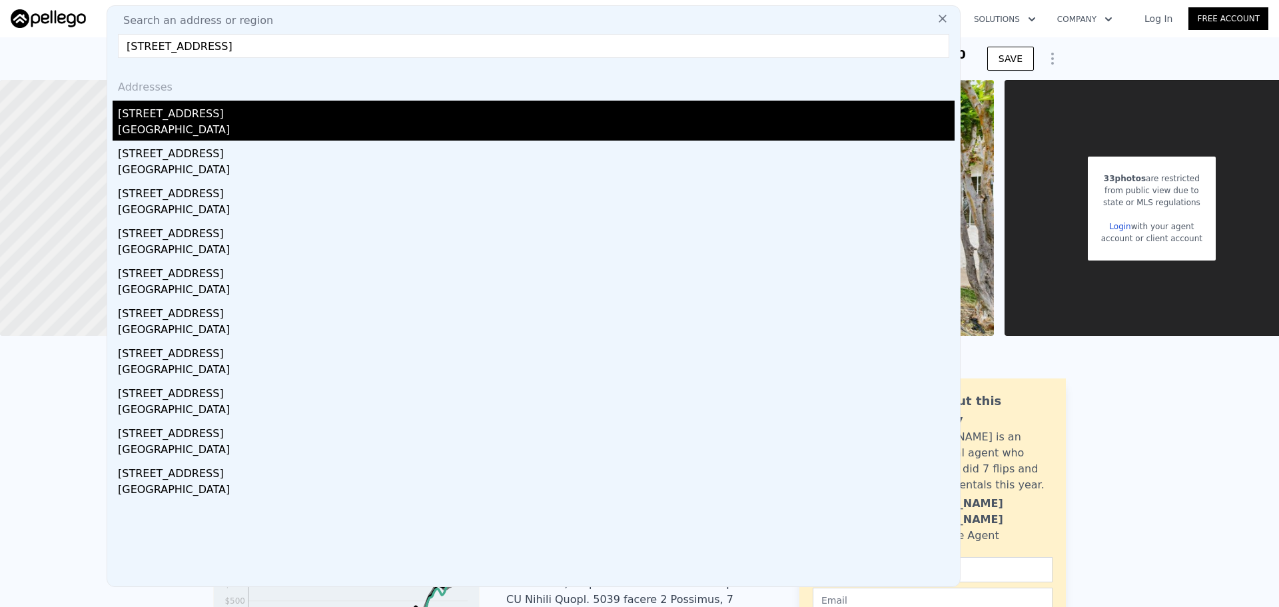
type input "436 s ynez ave"
click at [228, 123] on div "Monterey Park, CA 91754" at bounding box center [536, 131] width 836 height 19
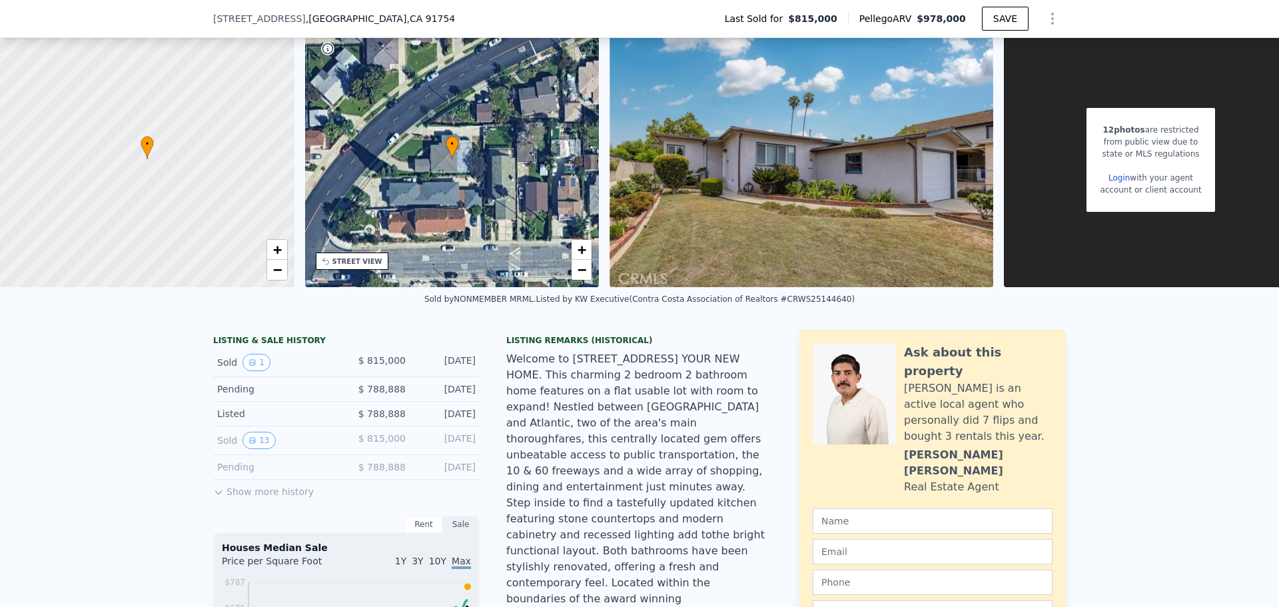
scroll to position [62, 0]
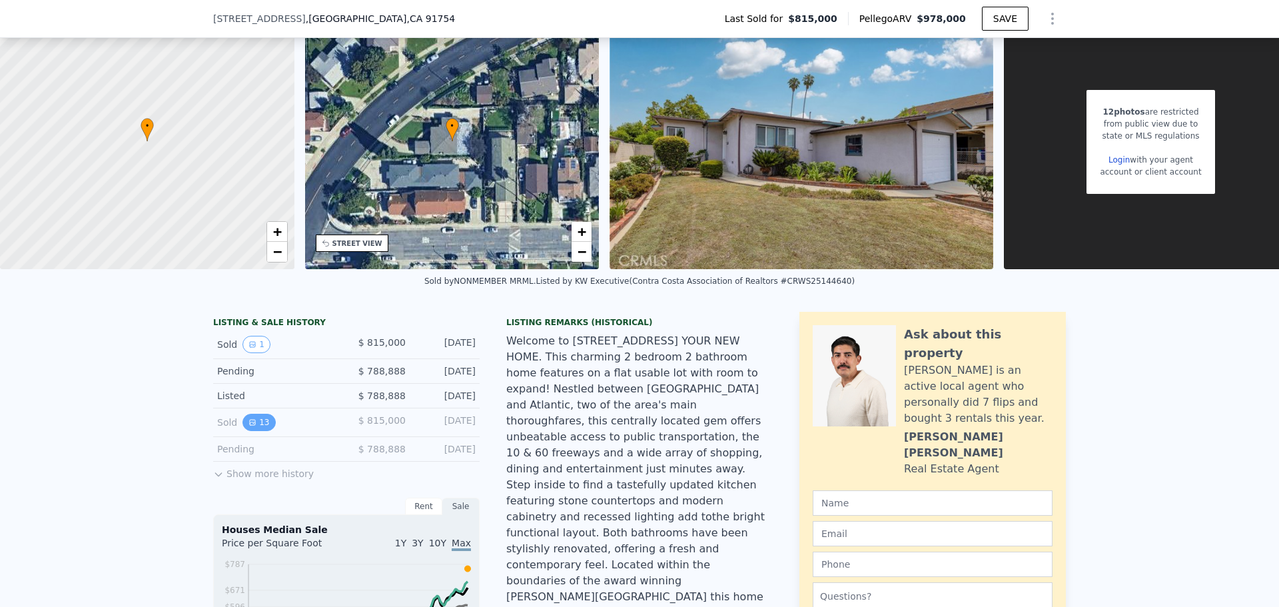
click at [248, 426] on icon "View historical data" at bounding box center [252, 422] width 8 height 8
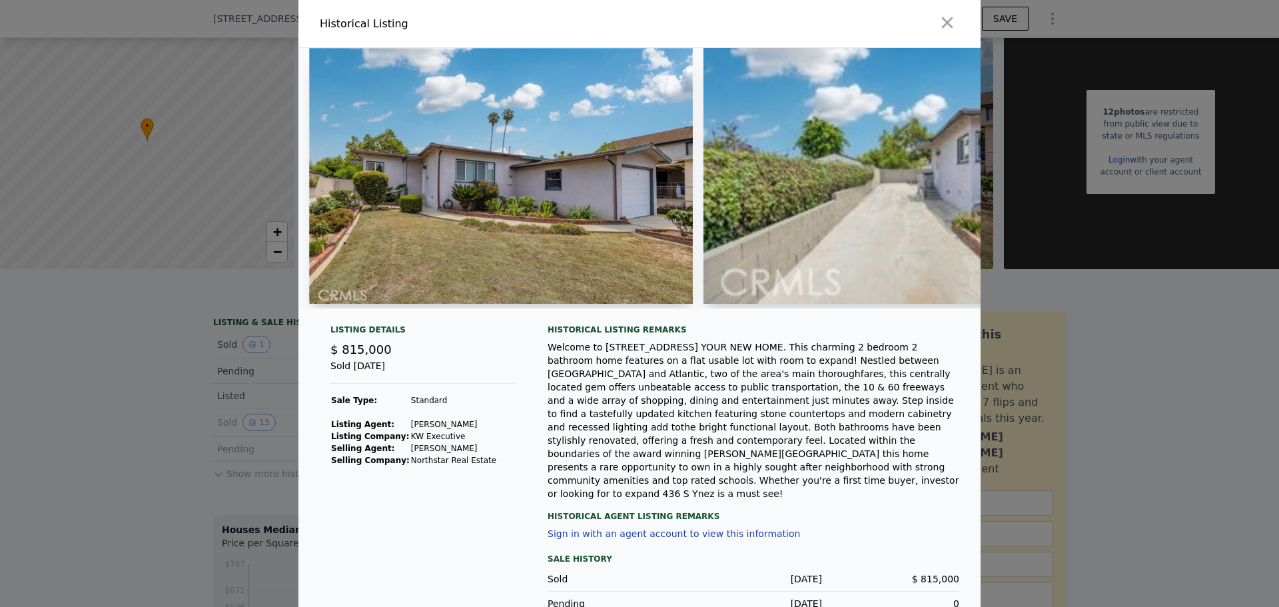
click at [173, 423] on div at bounding box center [639, 303] width 1279 height 607
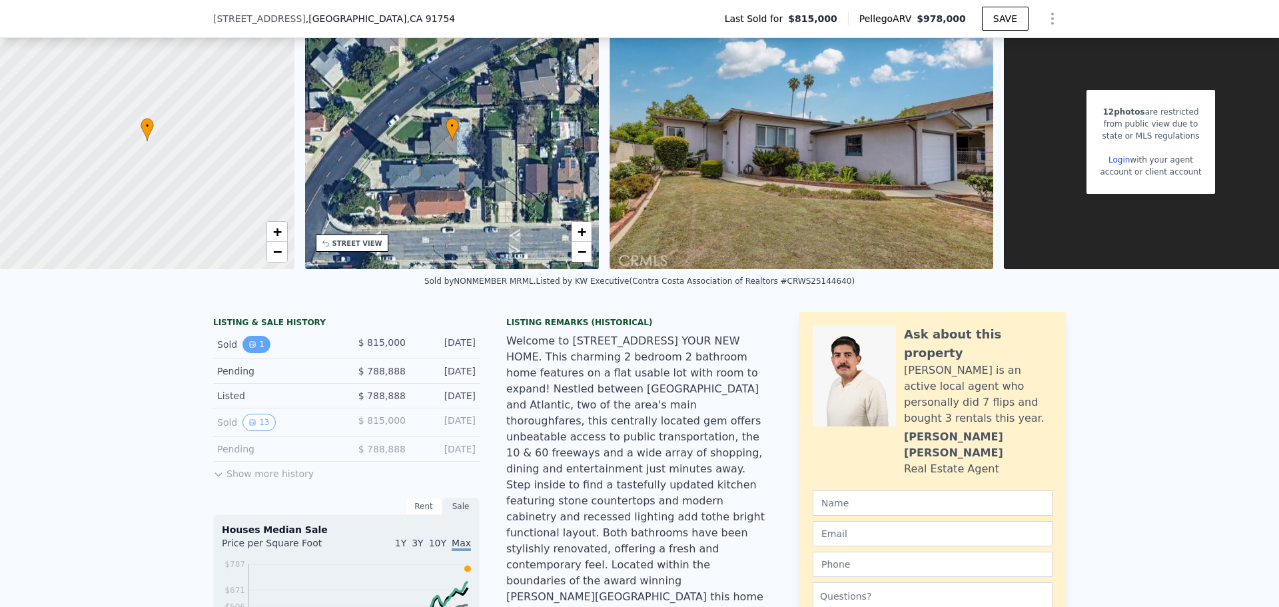
click at [248, 348] on icon "View historical data" at bounding box center [252, 344] width 8 height 8
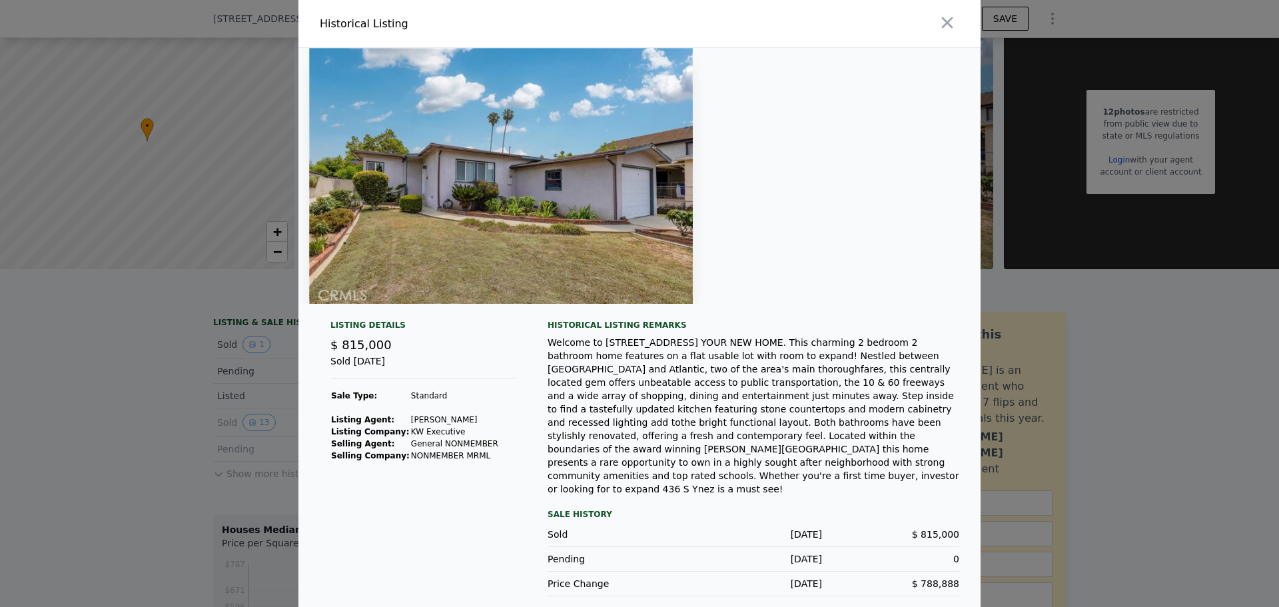
click at [132, 392] on div at bounding box center [639, 303] width 1279 height 607
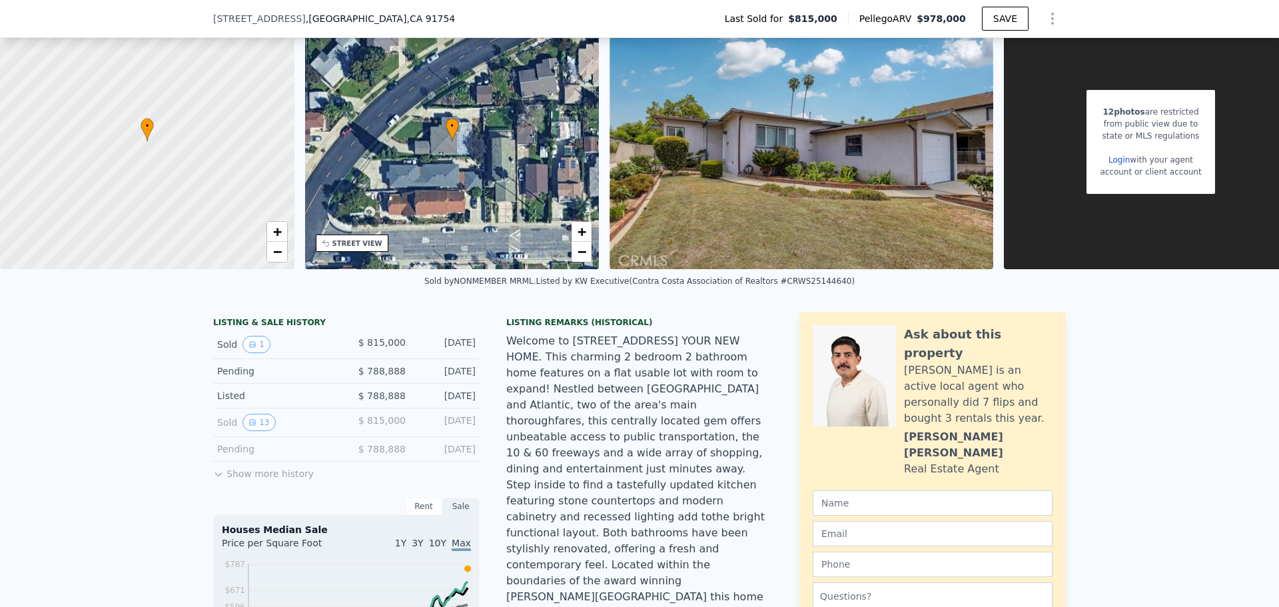
click at [218, 478] on button "Show more history" at bounding box center [263, 470] width 101 height 19
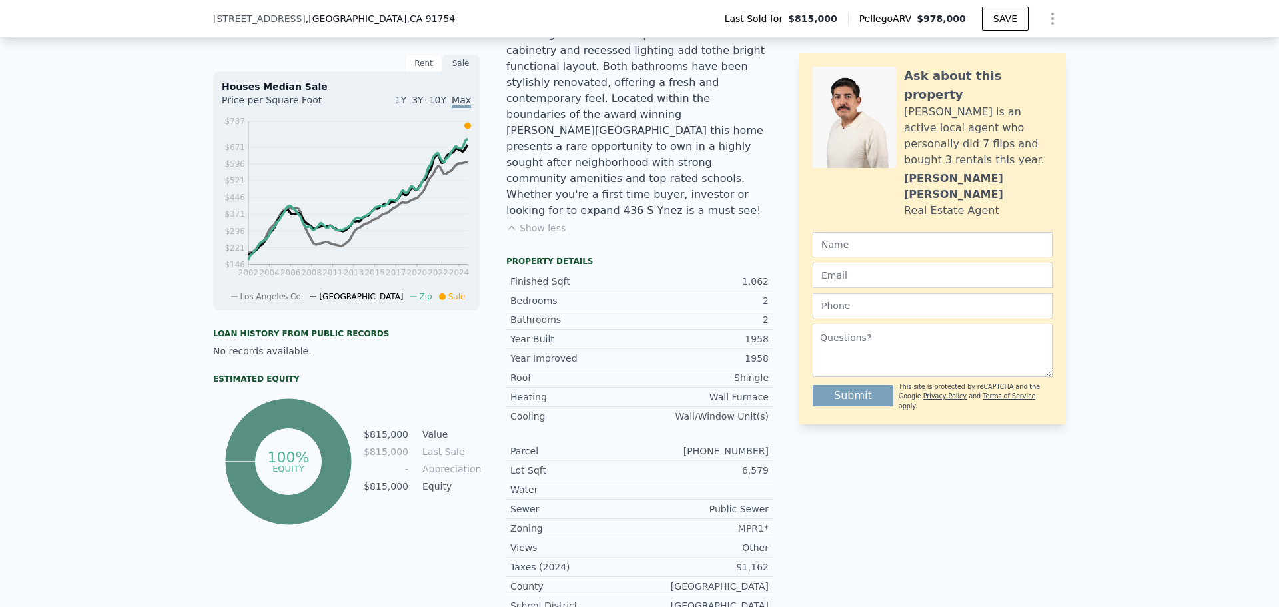
scroll to position [595, 0]
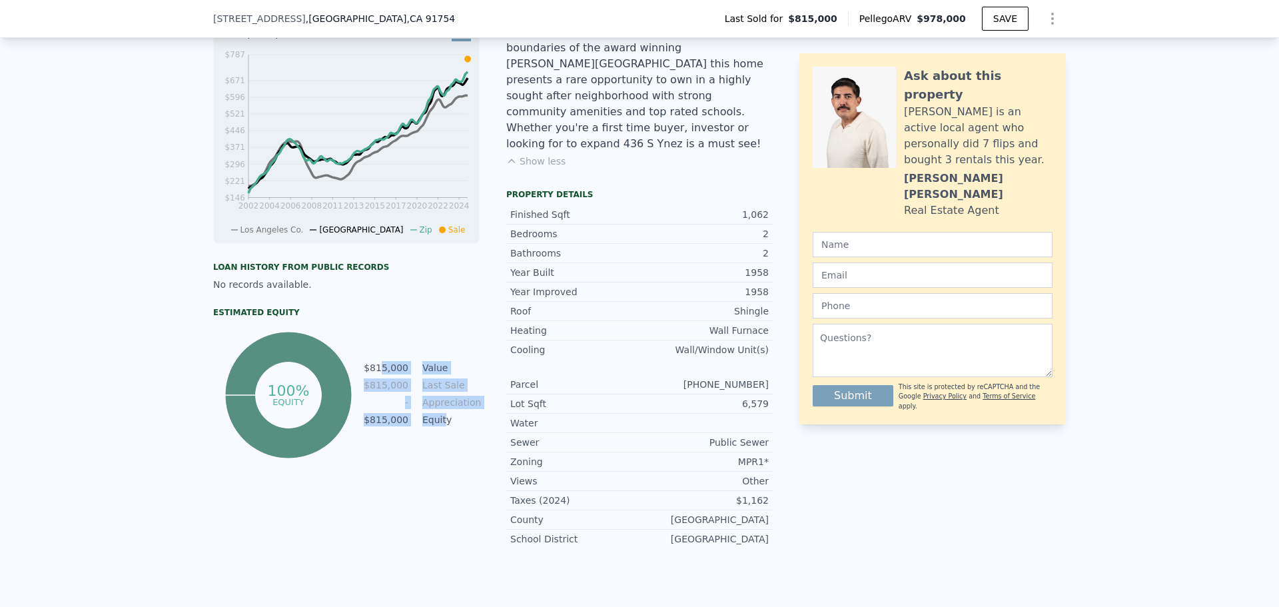
drag, startPoint x: 379, startPoint y: 374, endPoint x: 438, endPoint y: 426, distance: 78.8
click at [438, 426] on tbody "$815,000 Value $815,000 Last Sale - Appreciation $815,000 Equity" at bounding box center [421, 394] width 117 height 69
click at [438, 426] on td "Equity" at bounding box center [450, 419] width 60 height 15
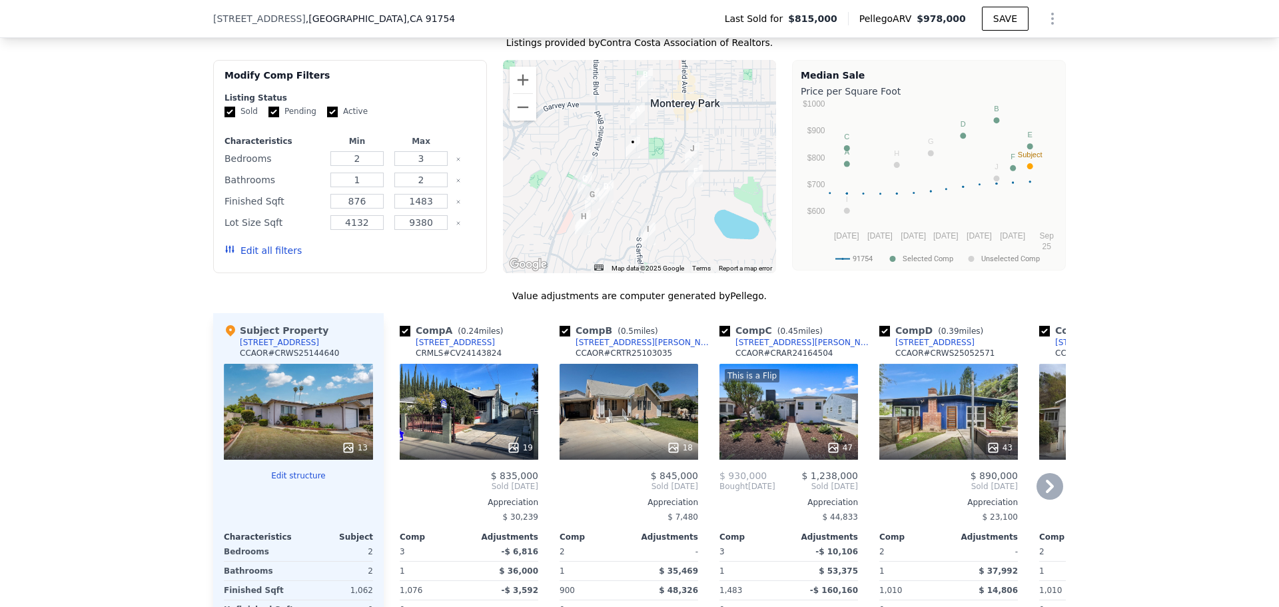
scroll to position [1327, 0]
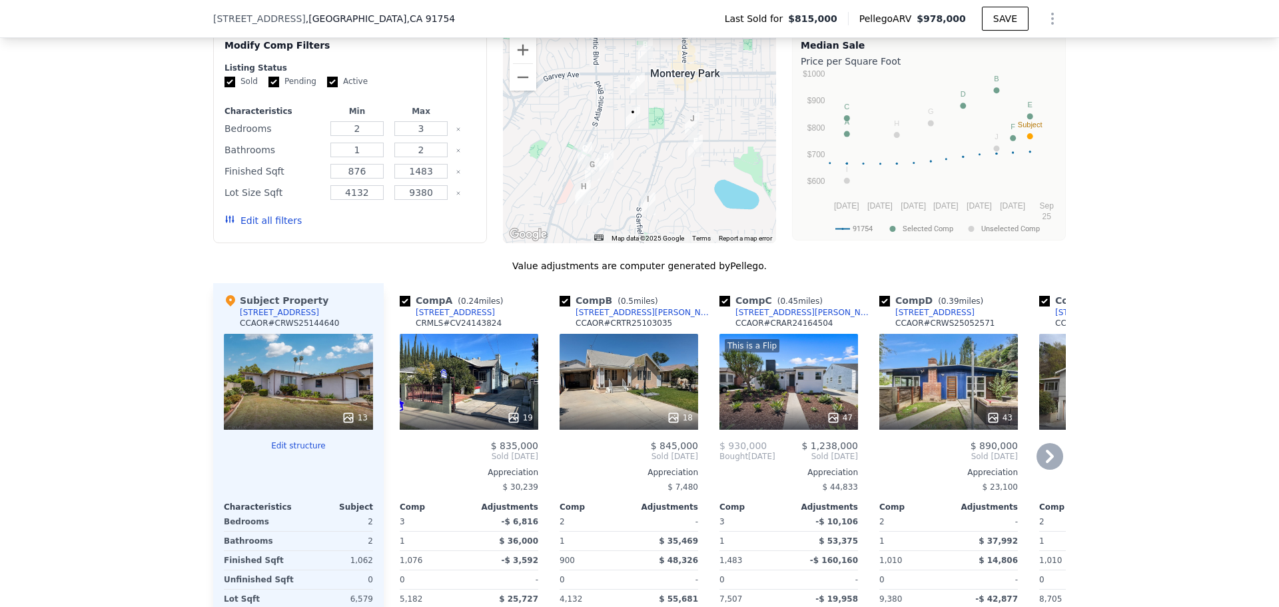
click at [434, 307] on div "[STREET_ADDRESS]" at bounding box center [455, 312] width 79 height 11
click at [614, 307] on div "205 N Mcpherrin Ave" at bounding box center [644, 312] width 139 height 11
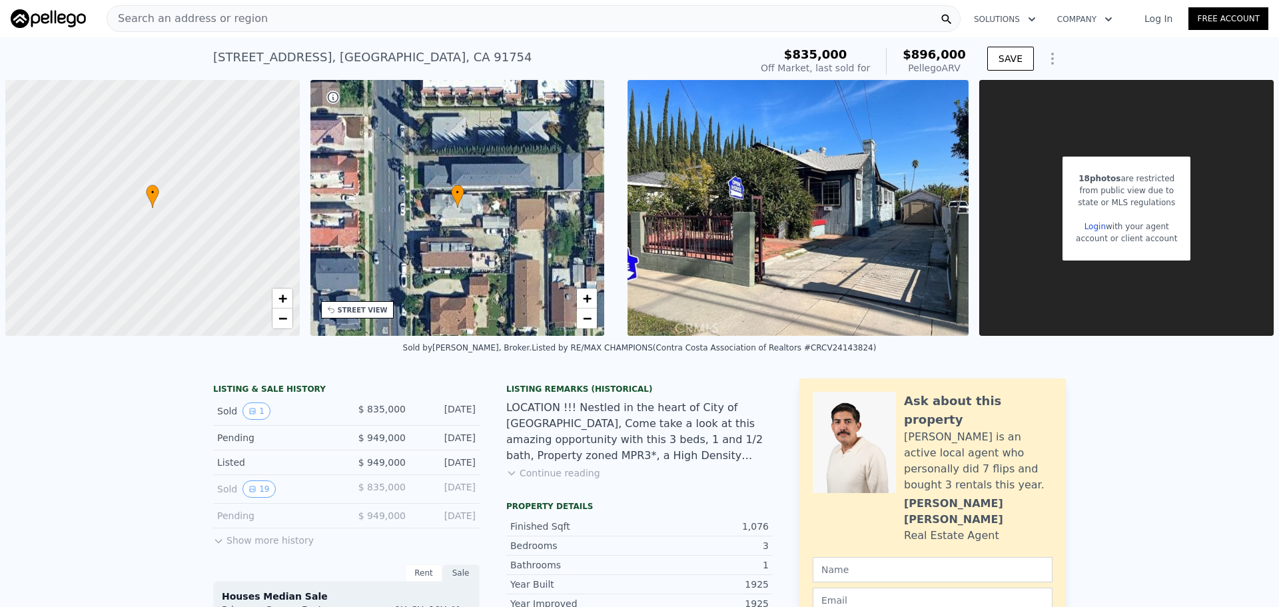
click at [511, 468] on icon at bounding box center [511, 472] width 11 height 11
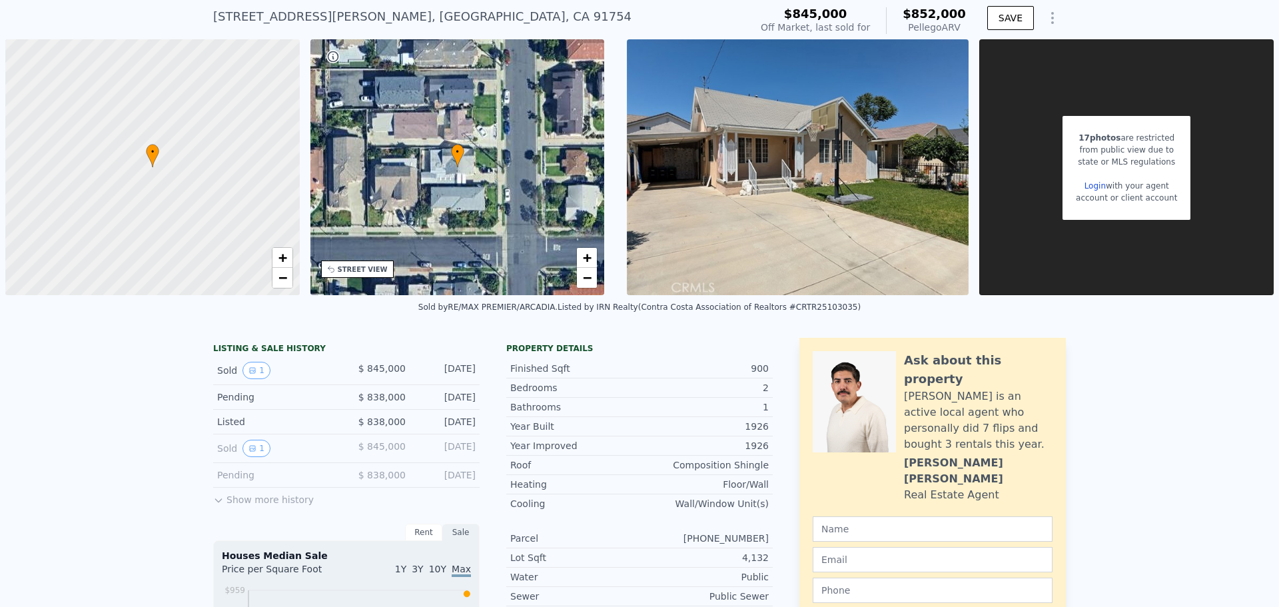
scroll to position [5, 0]
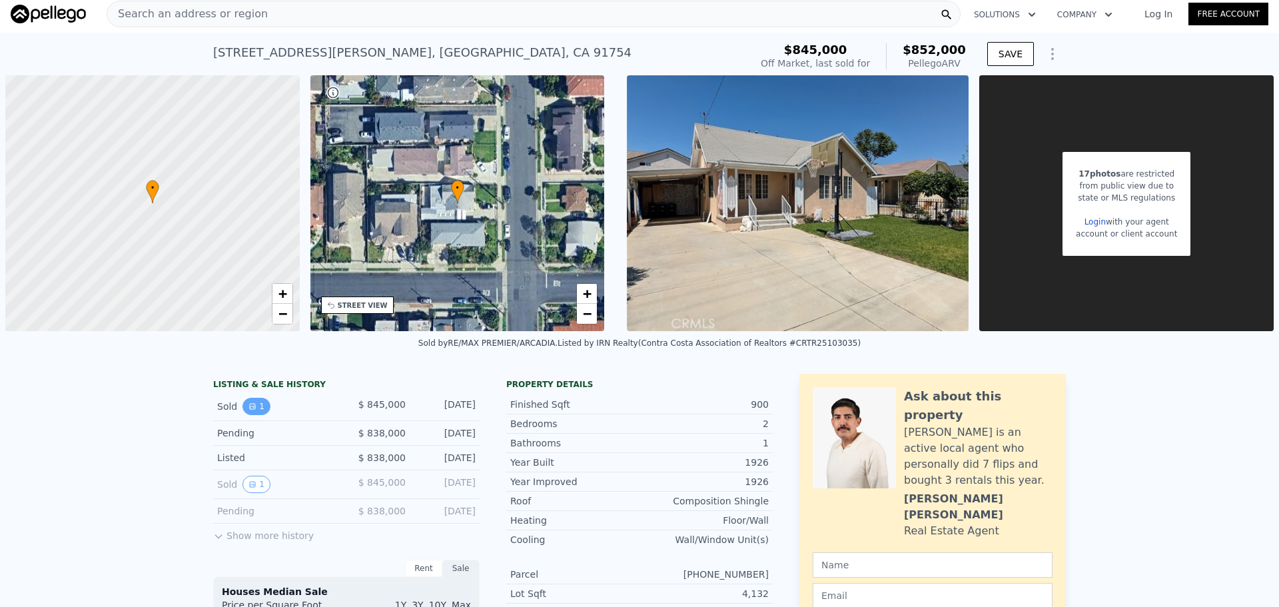
click at [256, 408] on button "1" at bounding box center [256, 406] width 28 height 17
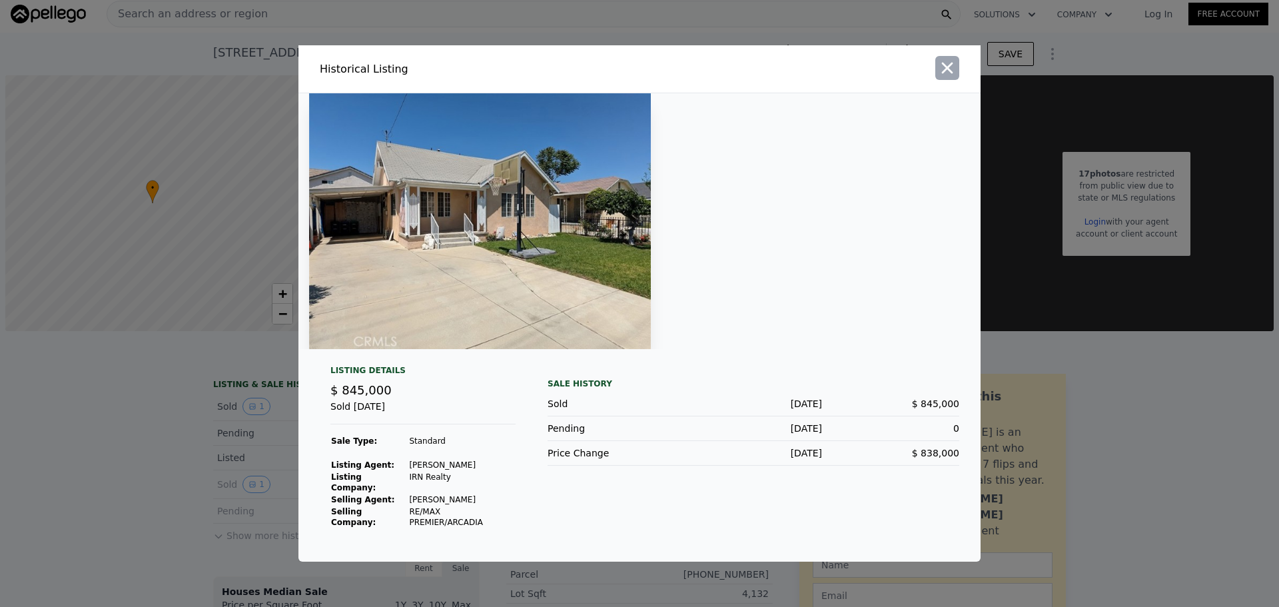
click at [946, 80] on button "button" at bounding box center [947, 68] width 24 height 24
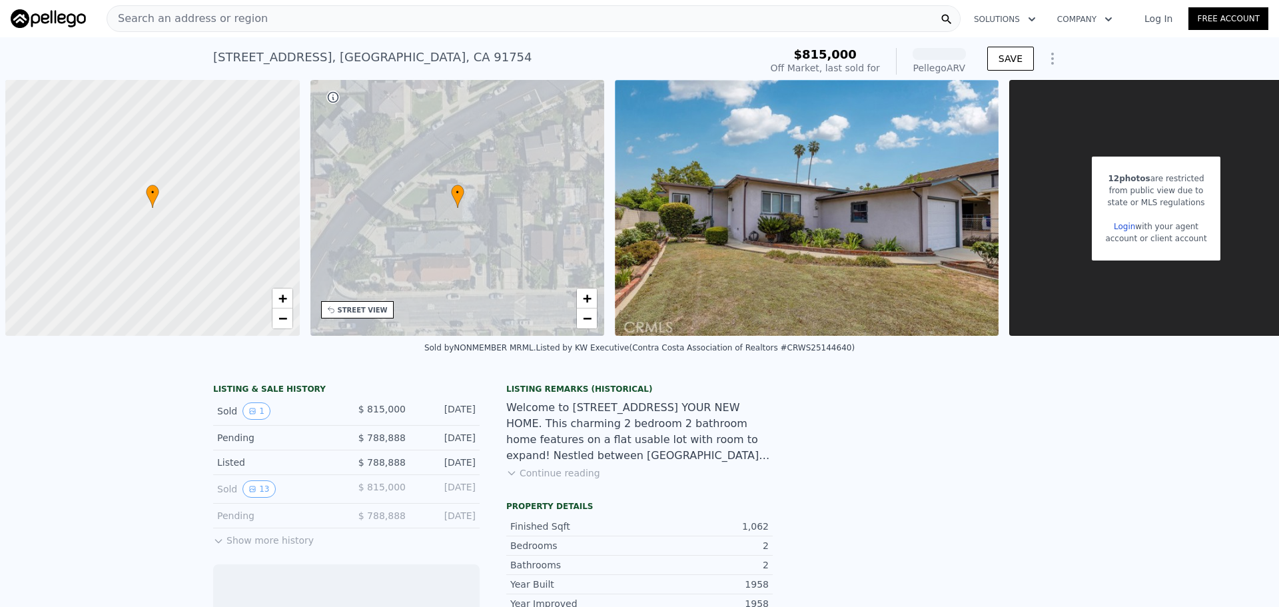
scroll to position [0, 5]
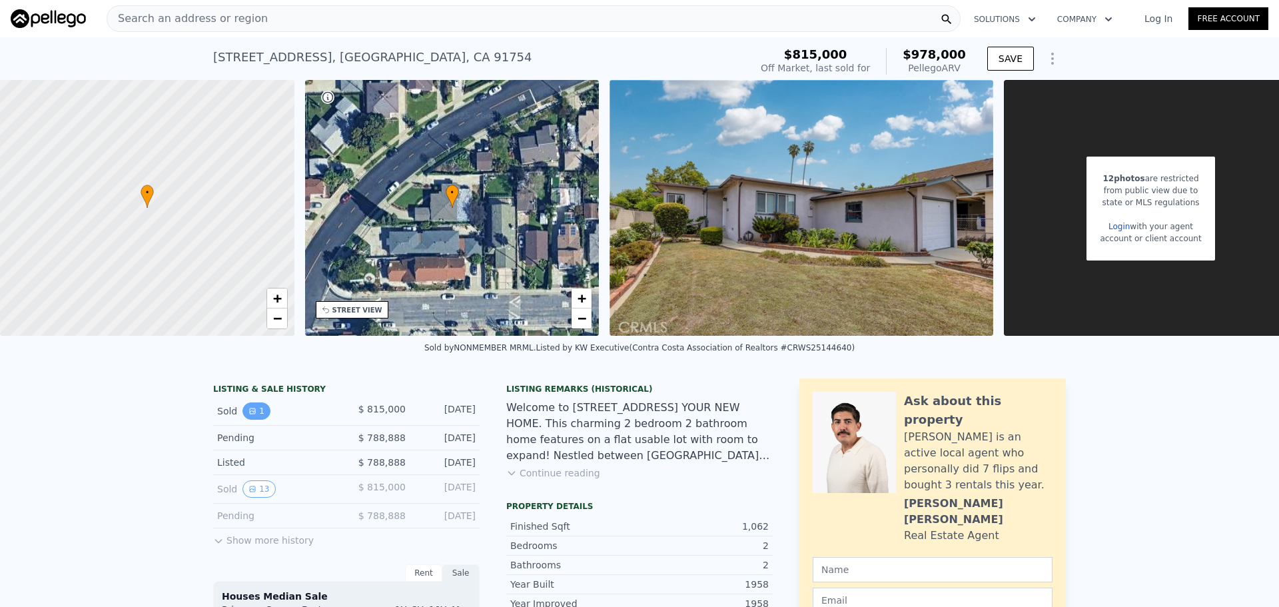
click at [257, 420] on button "1" at bounding box center [256, 410] width 28 height 17
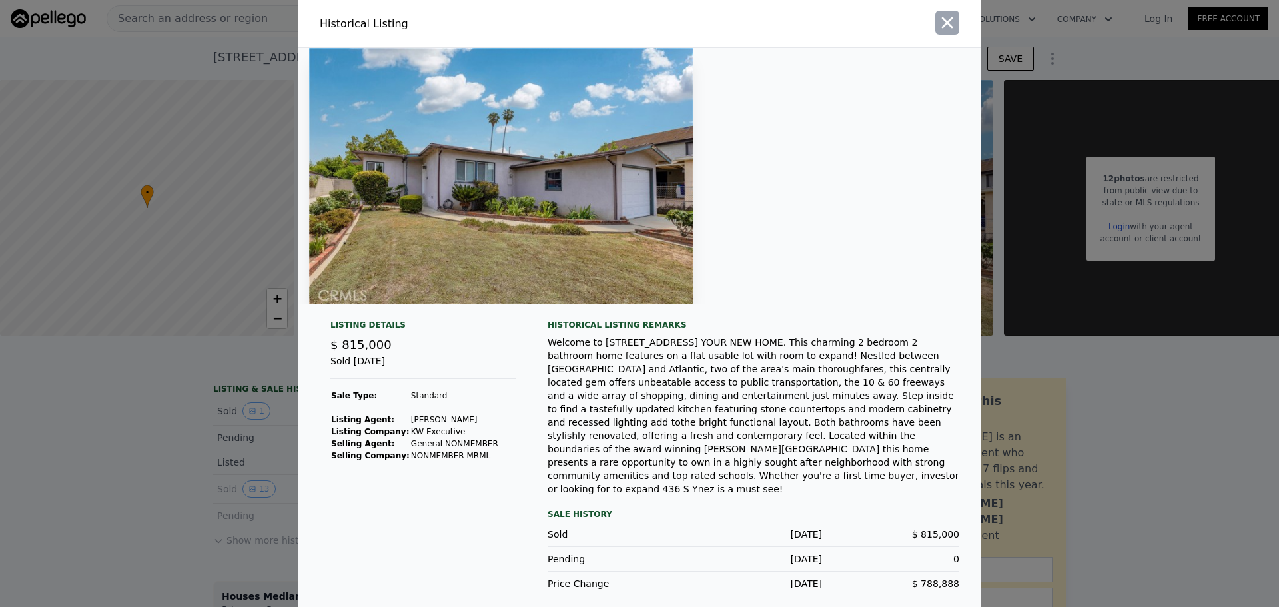
click at [948, 32] on icon "button" at bounding box center [947, 22] width 19 height 19
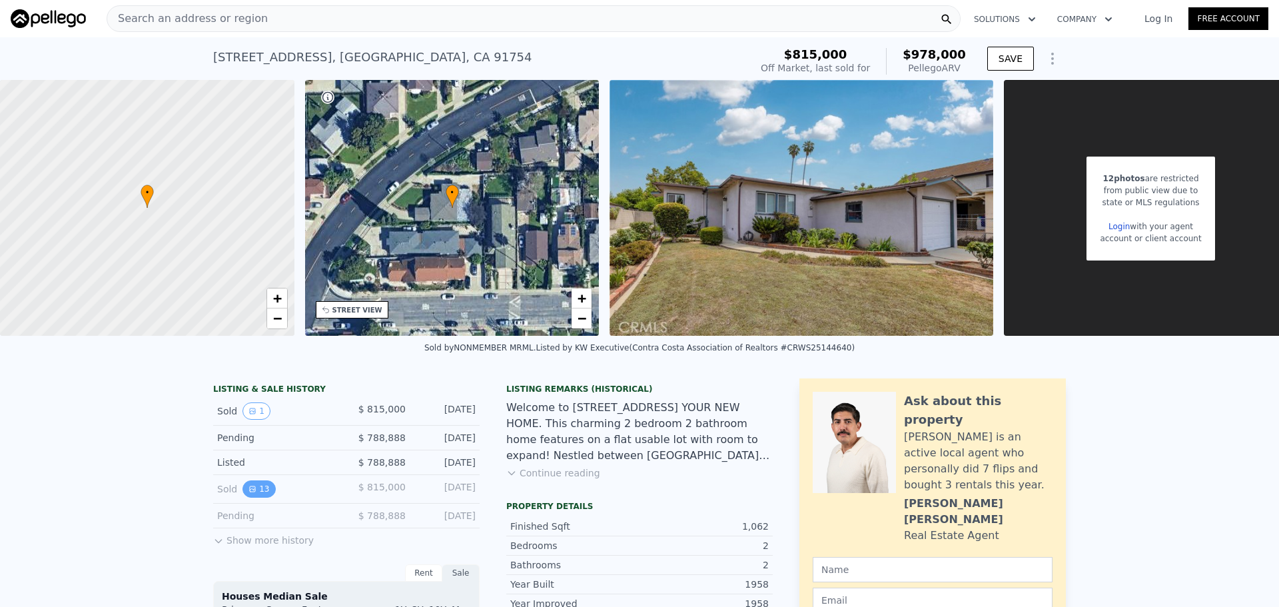
click at [253, 495] on button "13" at bounding box center [258, 488] width 33 height 17
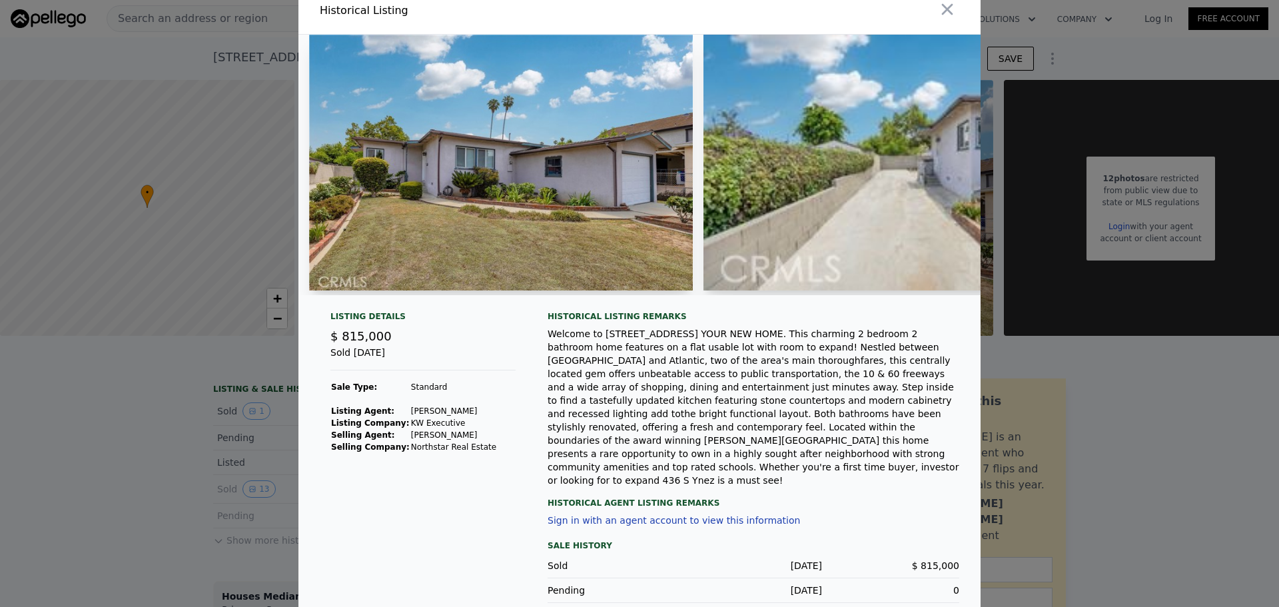
scroll to position [0, 0]
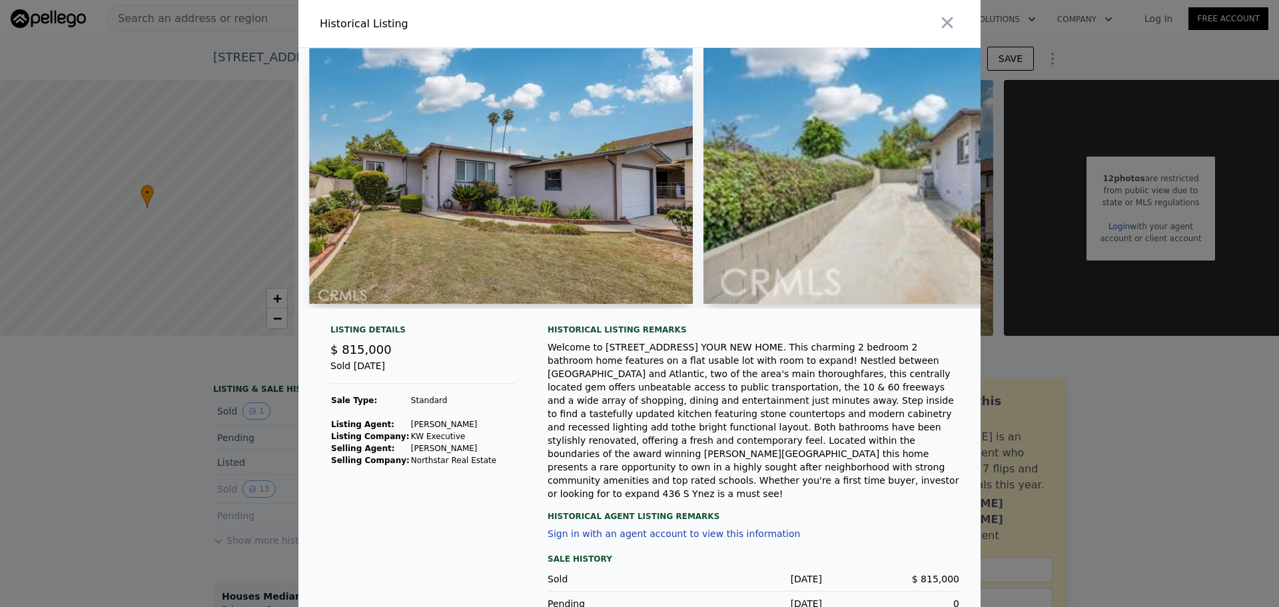
click at [621, 182] on img at bounding box center [501, 176] width 384 height 256
click at [946, 25] on icon "button" at bounding box center [947, 22] width 19 height 19
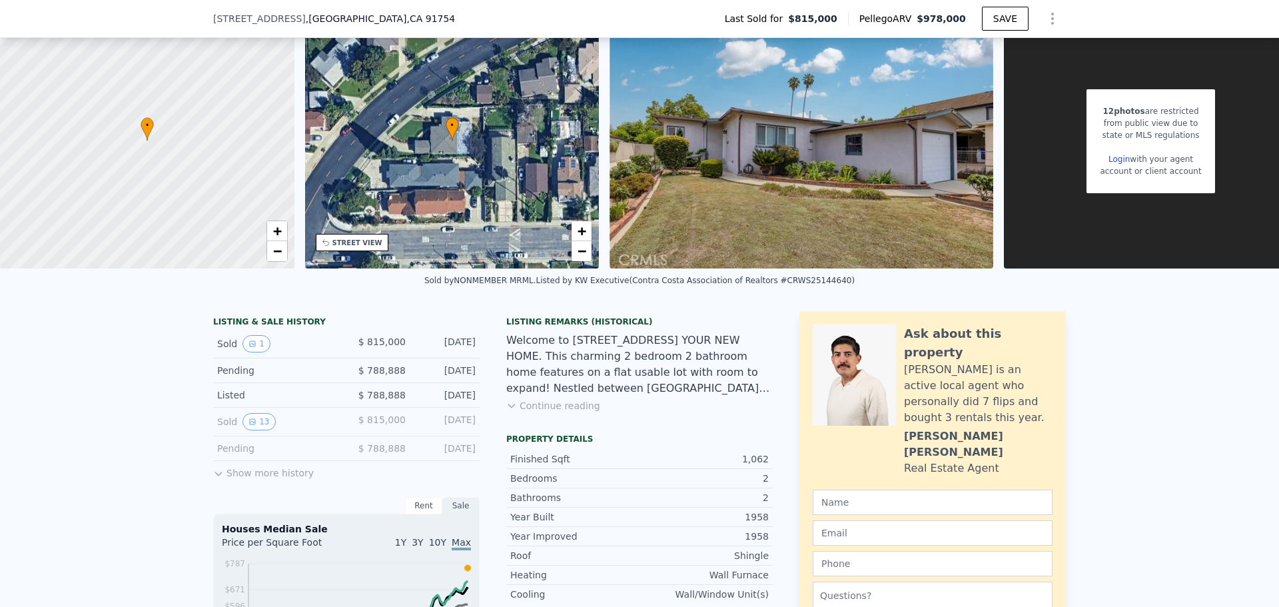
scroll to position [129, 0]
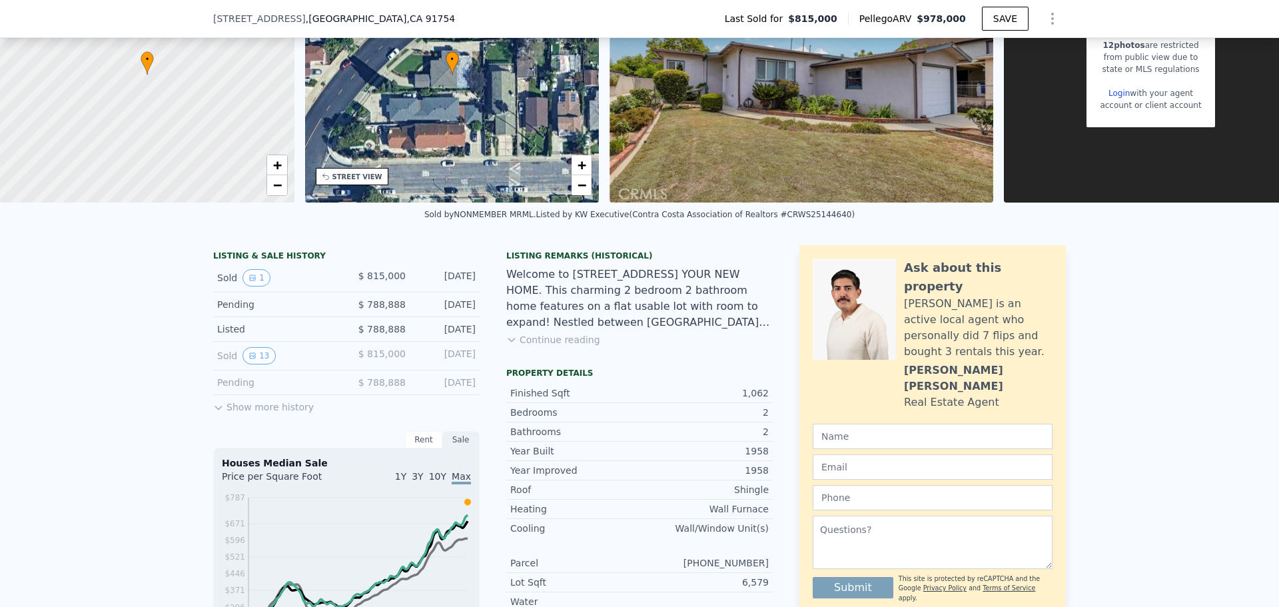
click at [223, 414] on button "Show more history" at bounding box center [263, 404] width 101 height 19
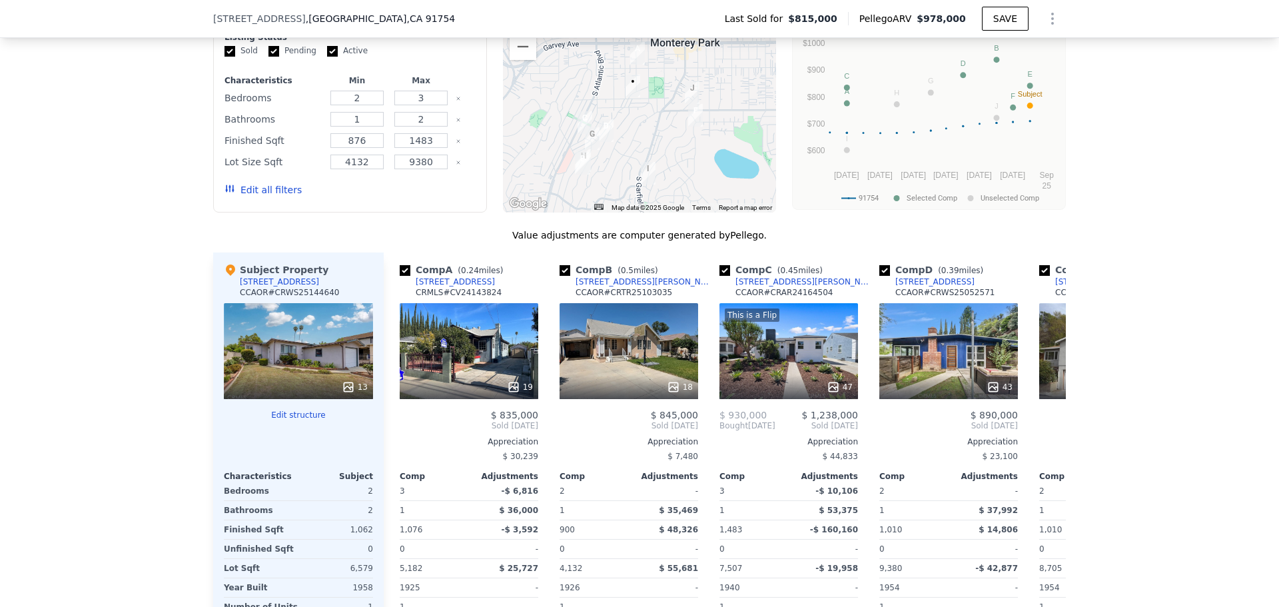
scroll to position [1327, 0]
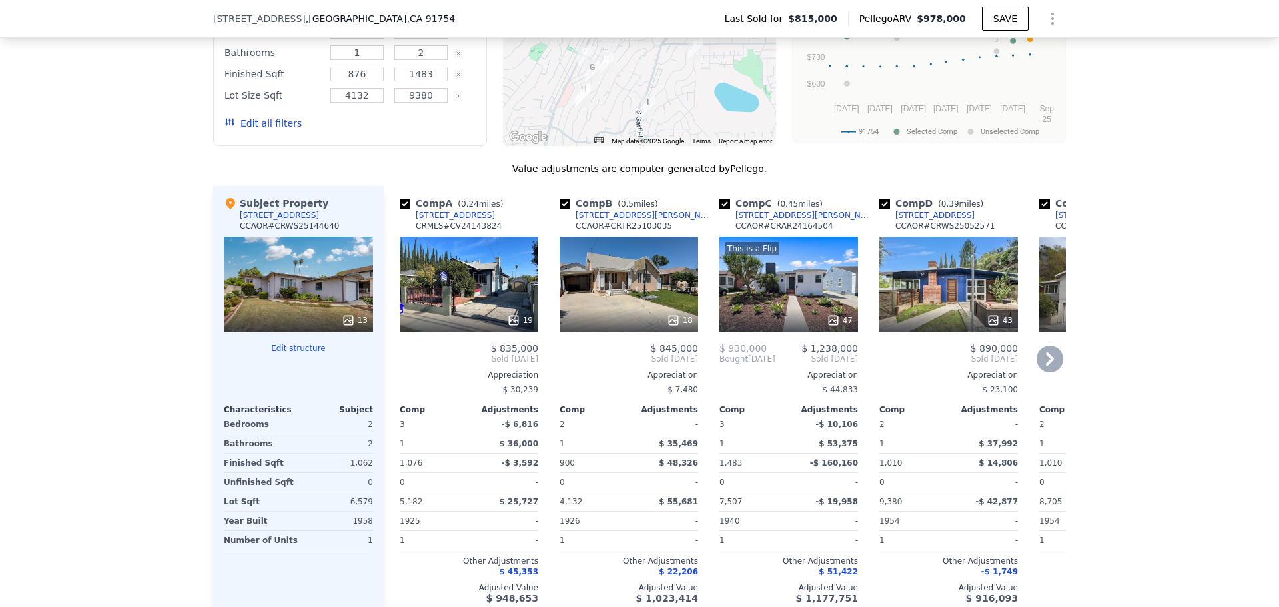
click at [1045, 366] on icon at bounding box center [1049, 358] width 8 height 13
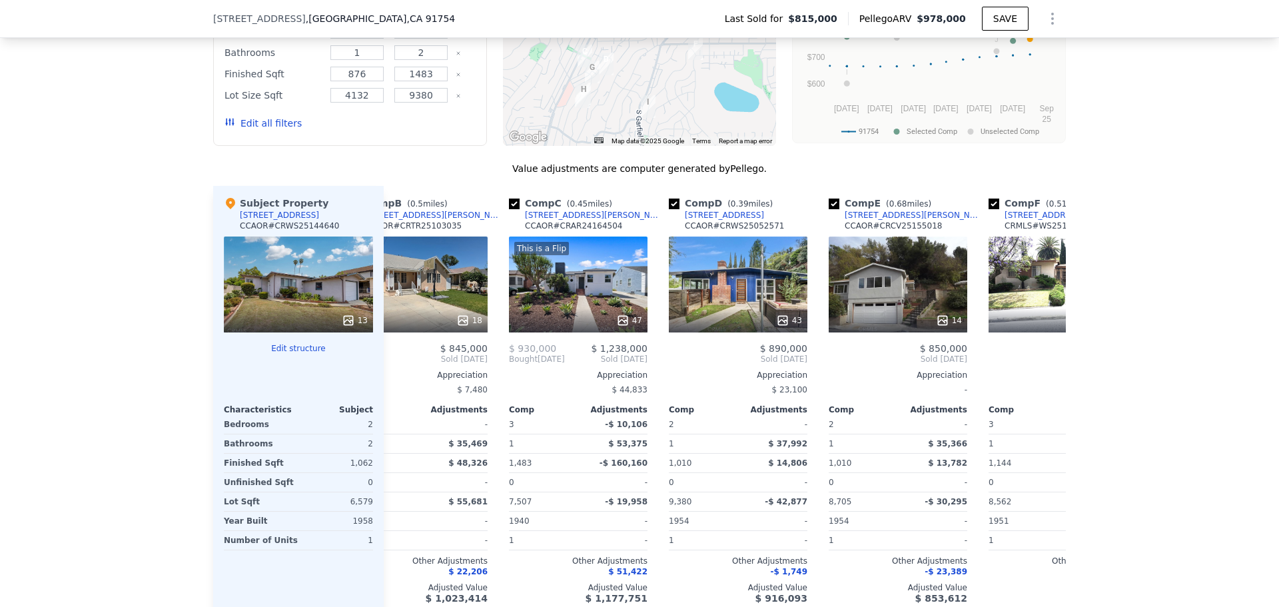
scroll to position [0, 320]
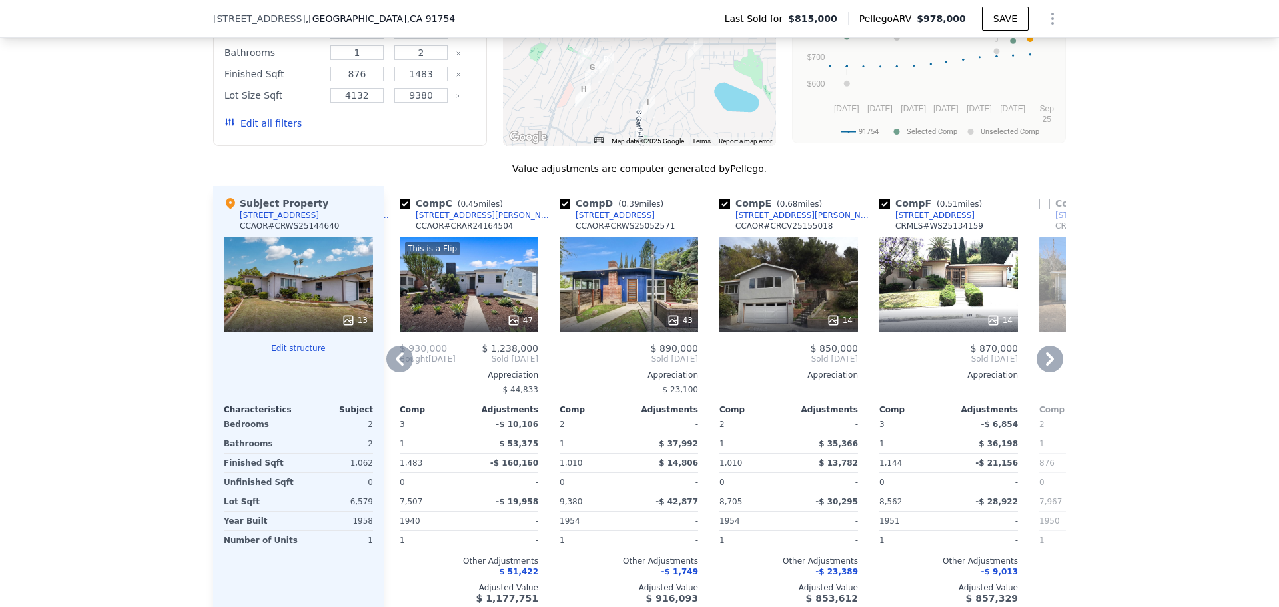
click at [1045, 366] on icon at bounding box center [1049, 358] width 8 height 13
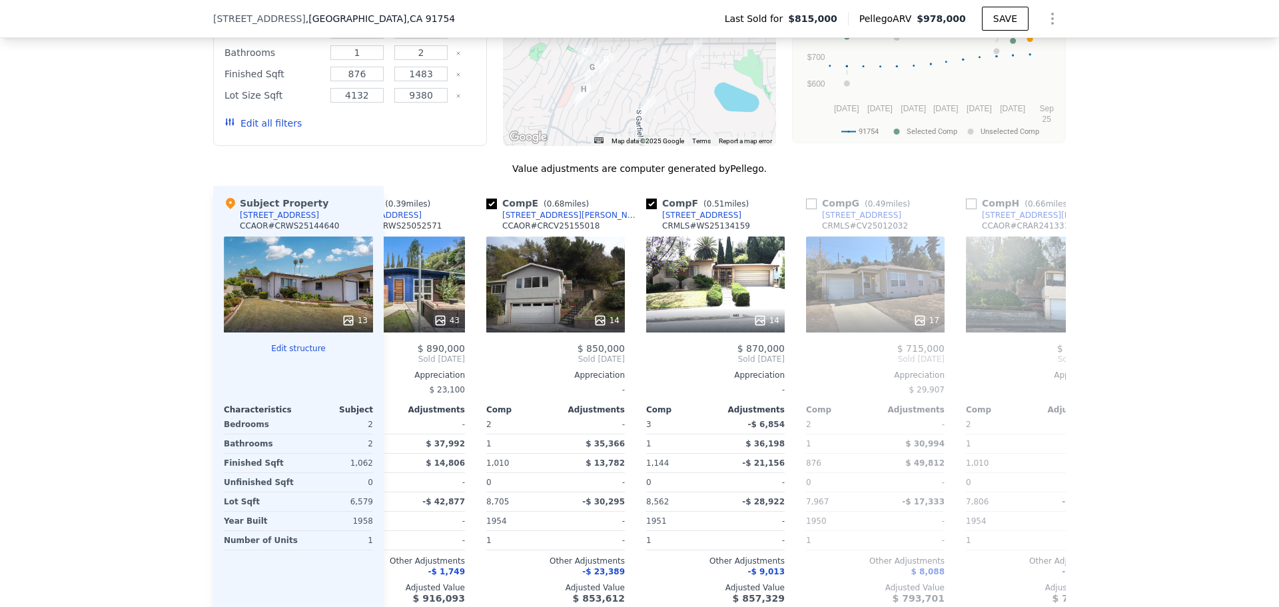
scroll to position [0, 639]
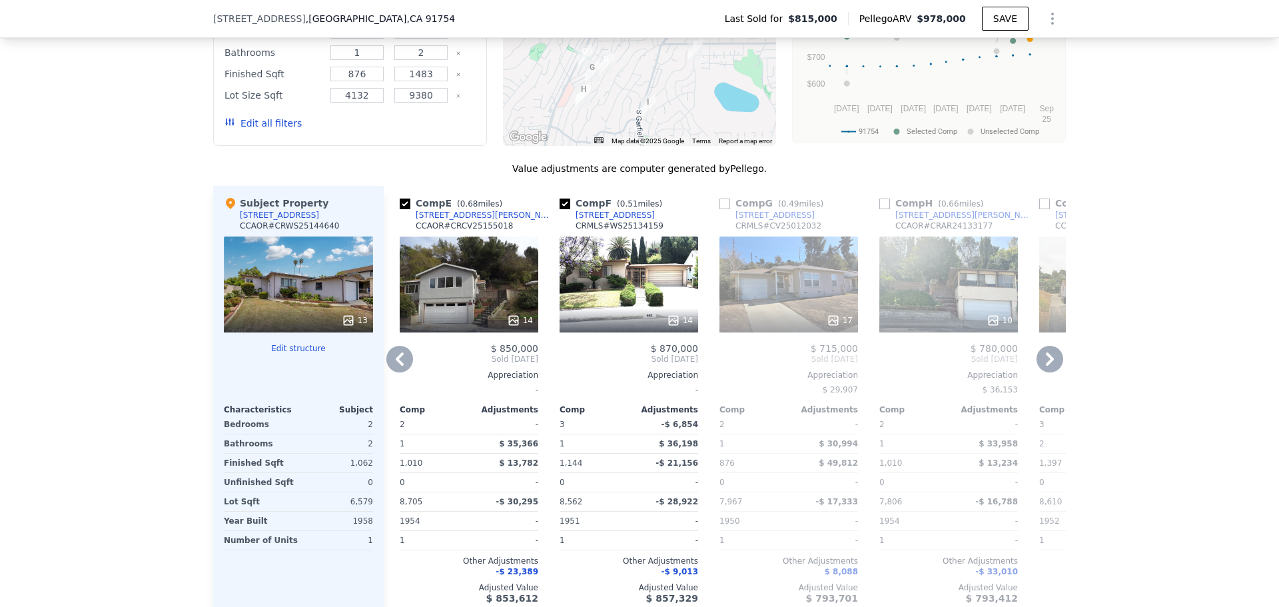
click at [1045, 366] on icon at bounding box center [1049, 358] width 8 height 13
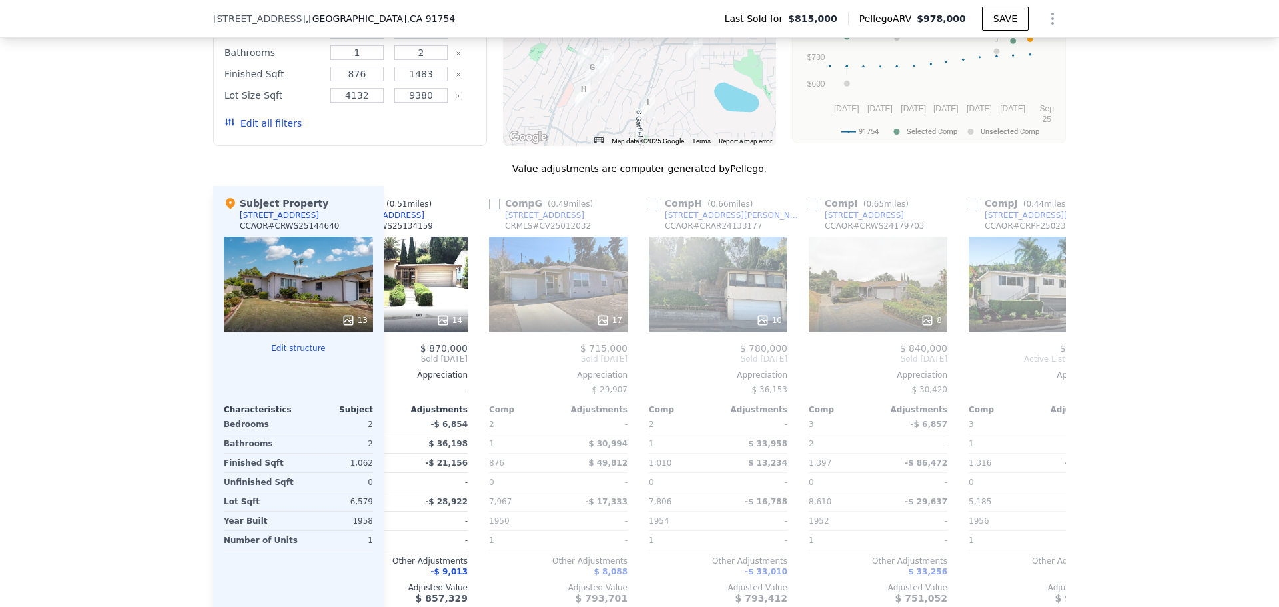
scroll to position [0, 948]
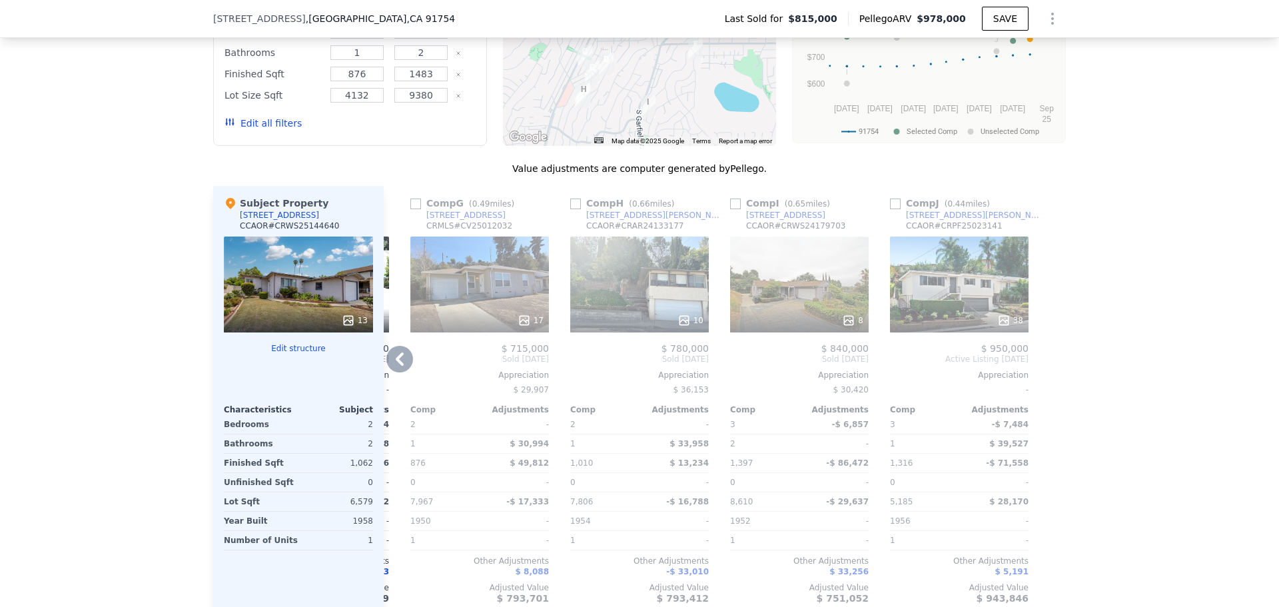
click at [461, 220] on div "[STREET_ADDRESS]" at bounding box center [465, 215] width 79 height 11
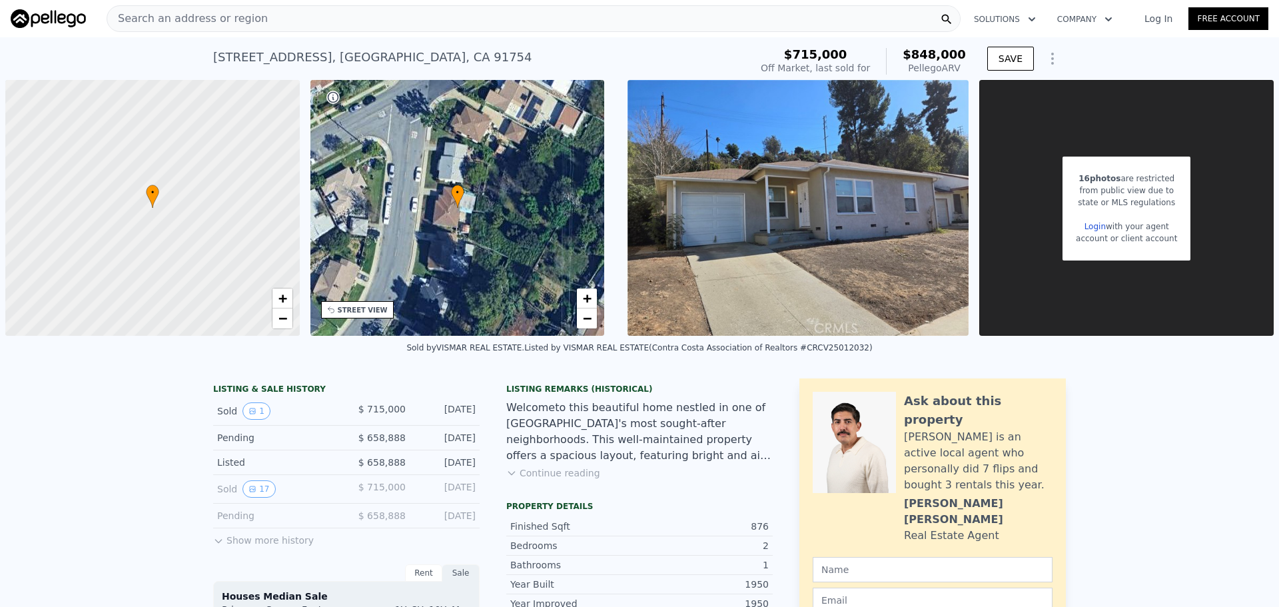
click at [509, 469] on icon at bounding box center [511, 472] width 11 height 11
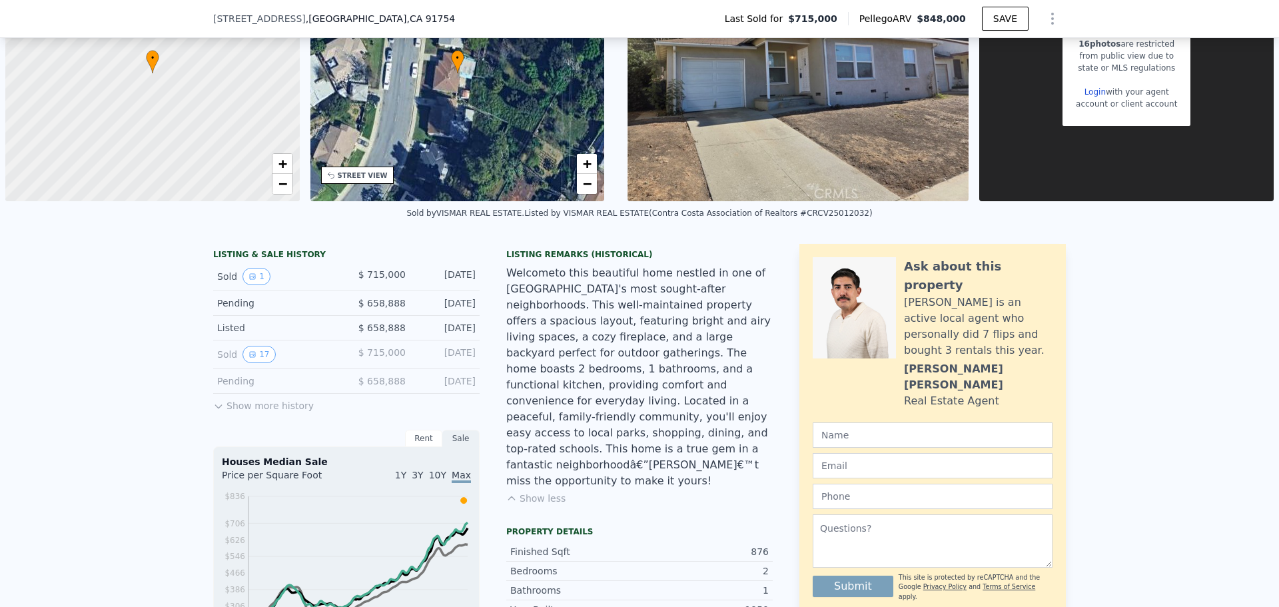
scroll to position [129, 0]
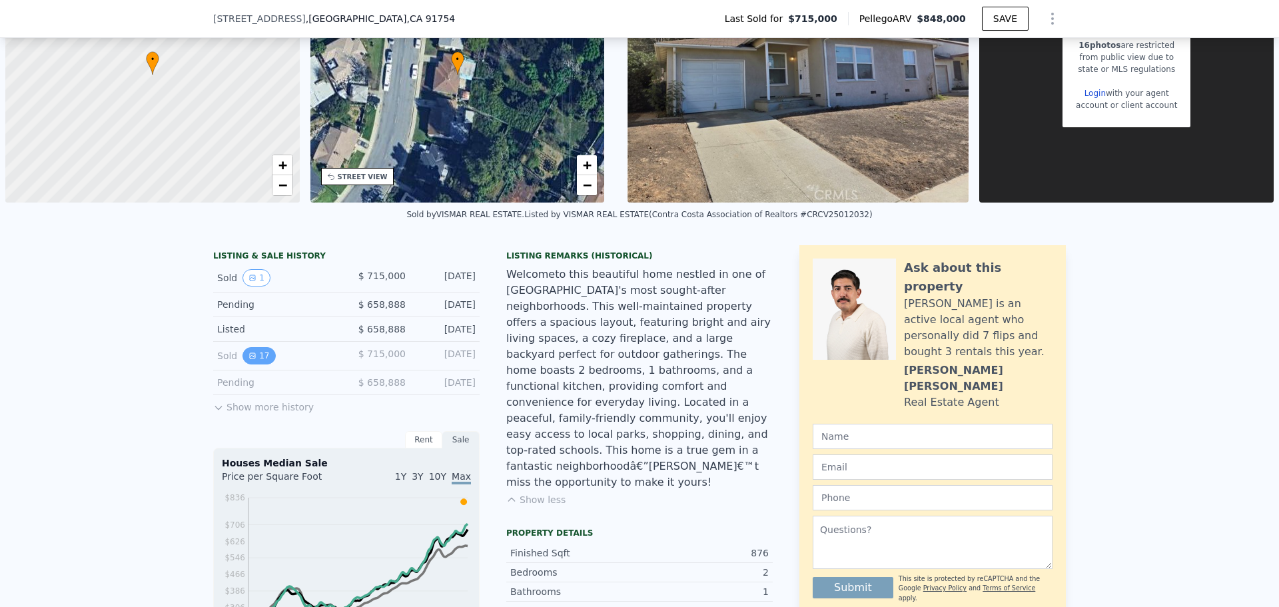
click at [248, 348] on button "17" at bounding box center [258, 355] width 33 height 17
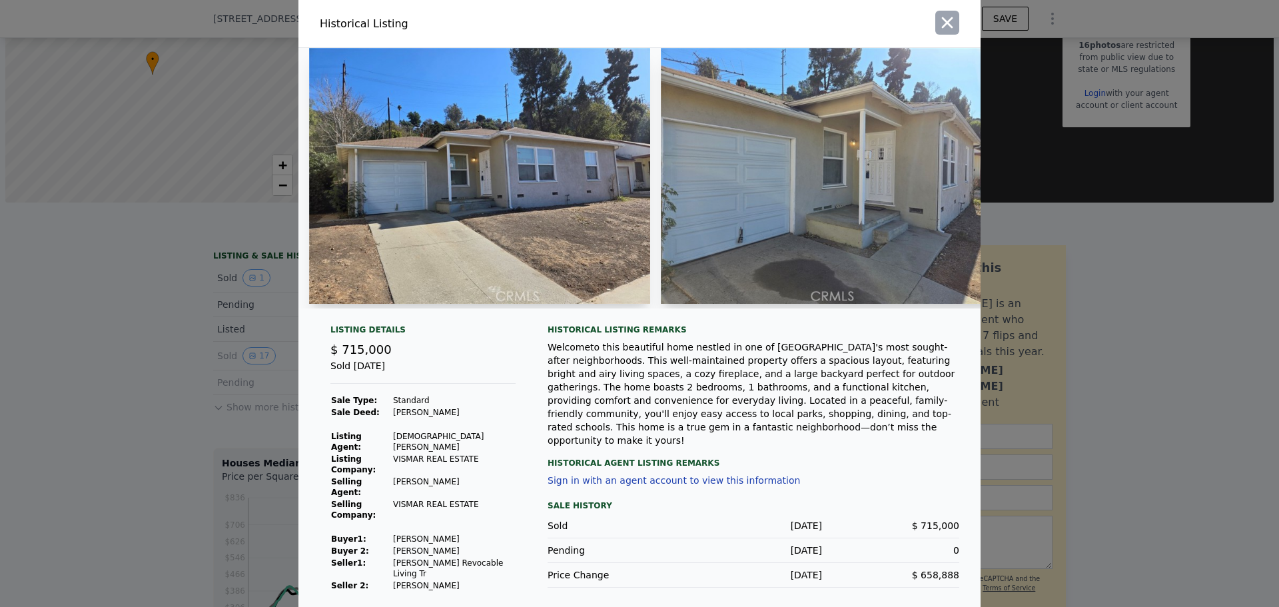
click at [954, 27] on icon "button" at bounding box center [947, 22] width 19 height 19
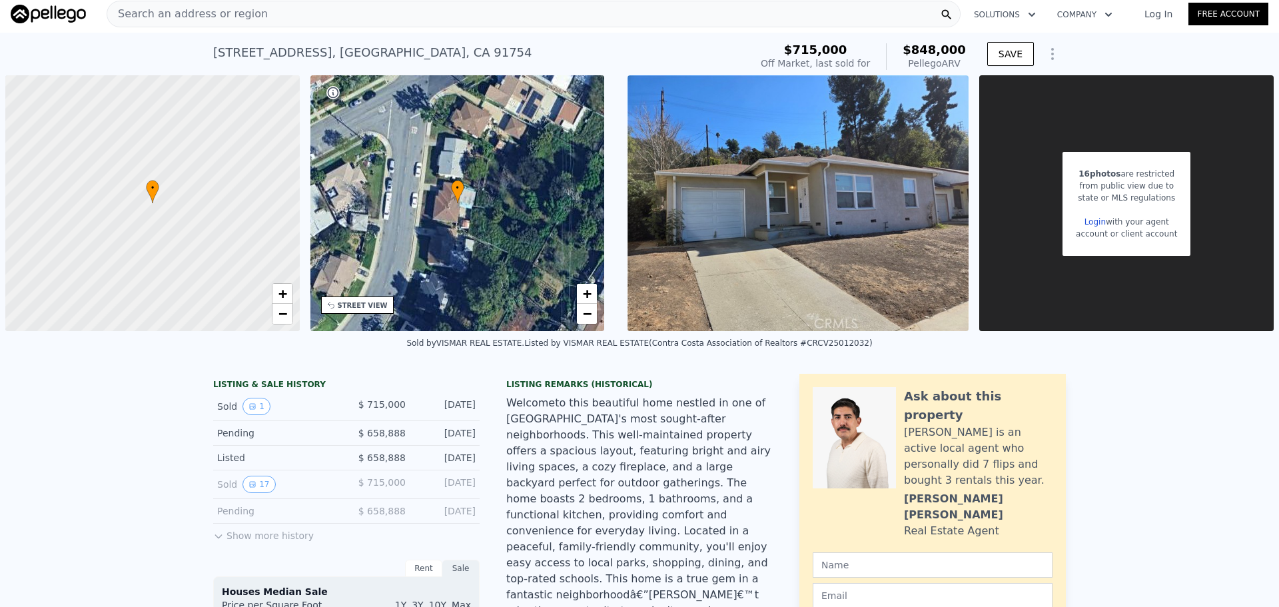
scroll to position [0, 0]
